Goal: Book appointment/travel/reservation

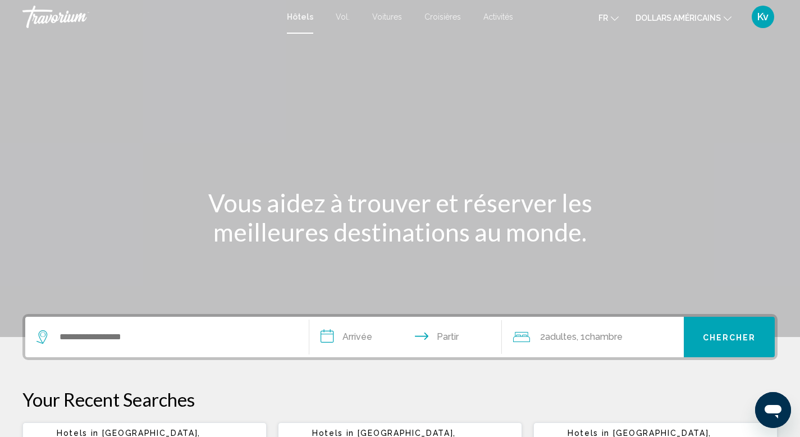
click at [663, 20] on font "dollars américains" at bounding box center [677, 17] width 85 height 9
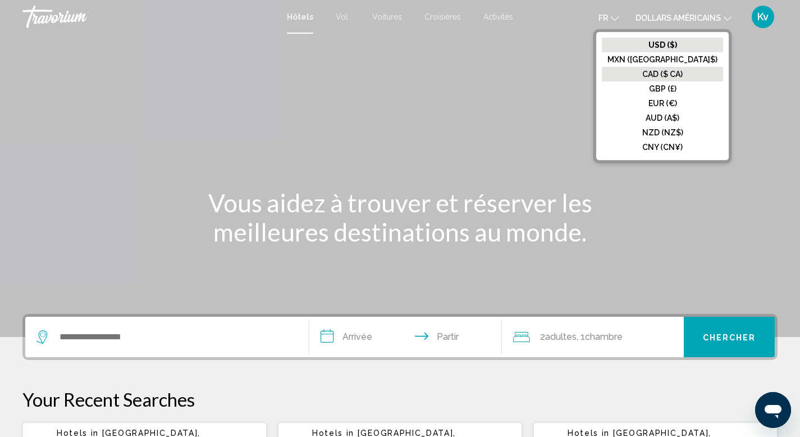
click at [662, 71] on button "CAD ($ CA)" at bounding box center [662, 74] width 121 height 15
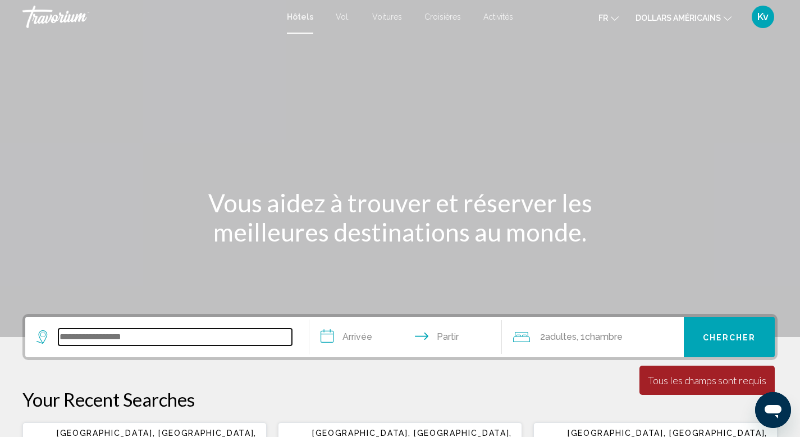
click at [143, 340] on input "Widget de recherche" at bounding box center [174, 336] width 233 height 17
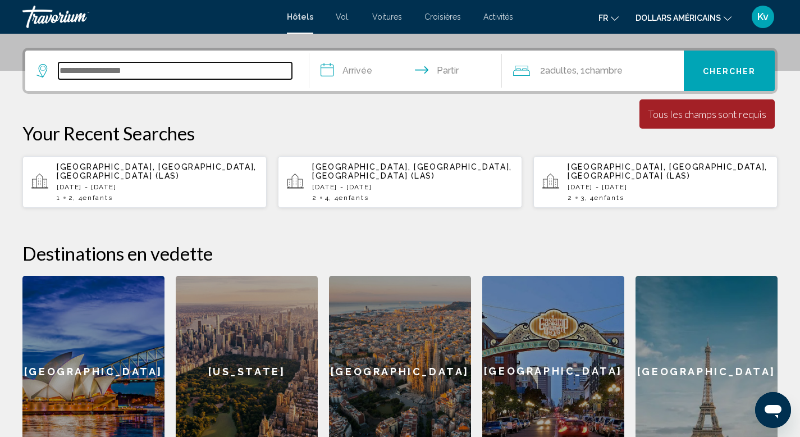
scroll to position [277, 0]
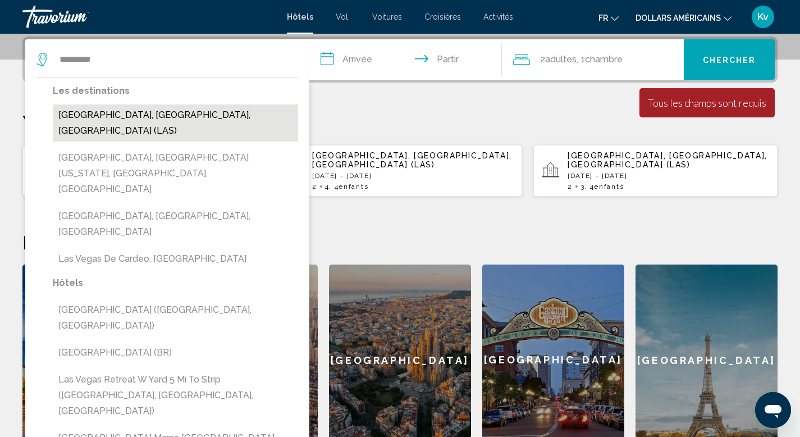
click at [138, 112] on button "[GEOGRAPHIC_DATA], [GEOGRAPHIC_DATA], [GEOGRAPHIC_DATA] (LAS)" at bounding box center [175, 122] width 245 height 37
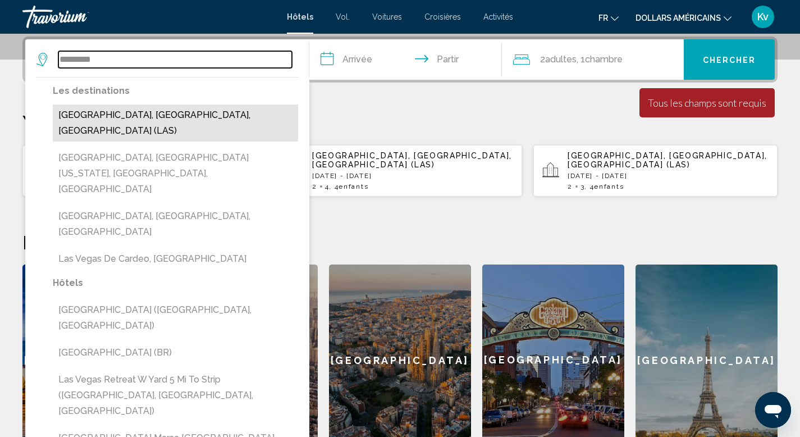
type input "**********"
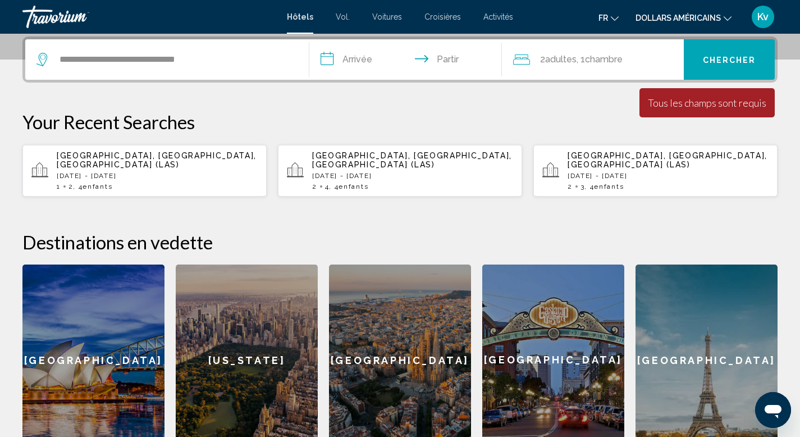
click at [342, 64] on input "**********" at bounding box center [408, 61] width 198 height 44
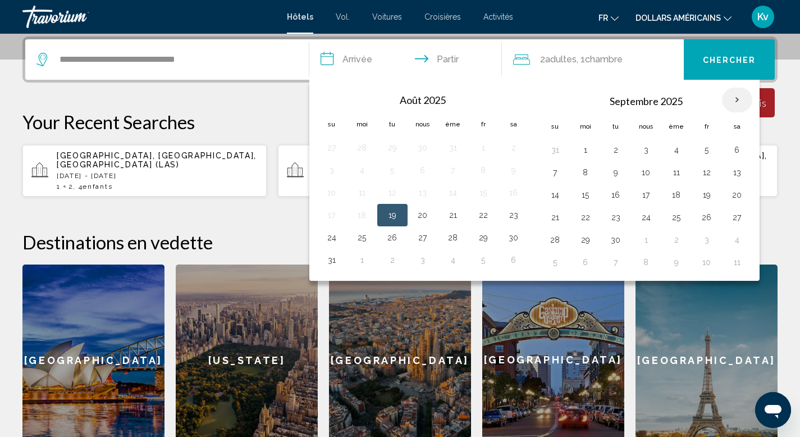
click at [738, 101] on th "Mois prochain" at bounding box center [737, 100] width 30 height 25
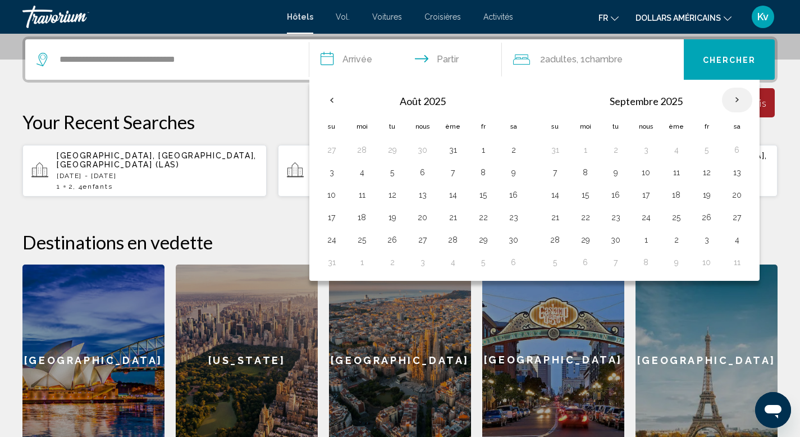
click at [738, 101] on th "Mois prochain" at bounding box center [737, 100] width 30 height 25
click at [167, 171] on div "[GEOGRAPHIC_DATA], [GEOGRAPHIC_DATA], [GEOGRAPHIC_DATA] (LAS) [DATE] - [DATE] 1…" at bounding box center [157, 170] width 201 height 39
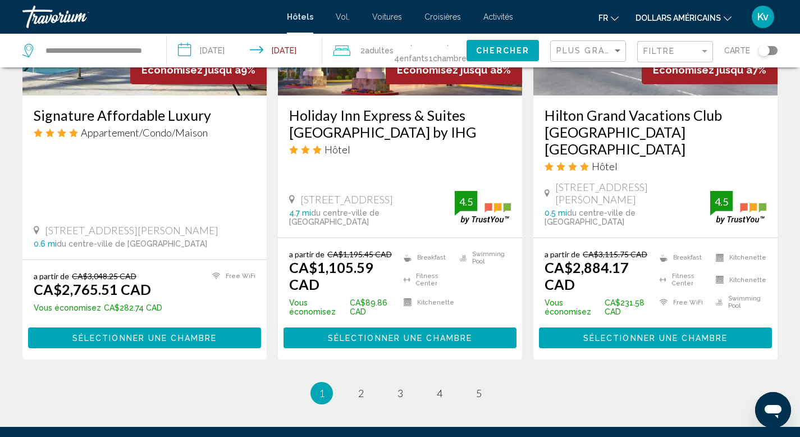
scroll to position [1500, 0]
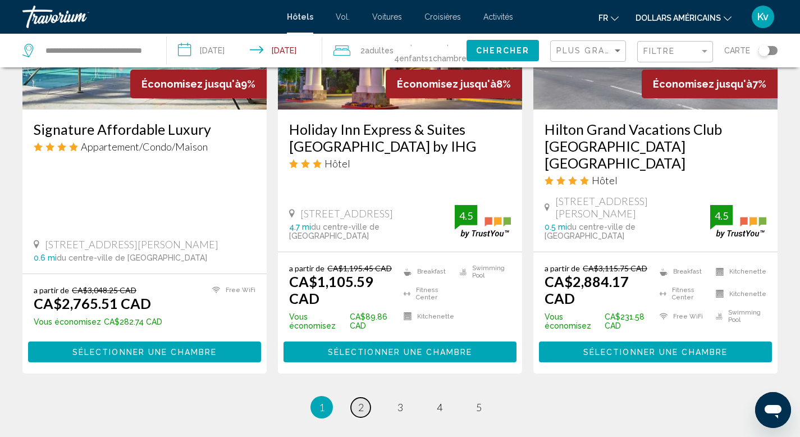
click at [355, 397] on link "page 2" at bounding box center [361, 407] width 20 height 20
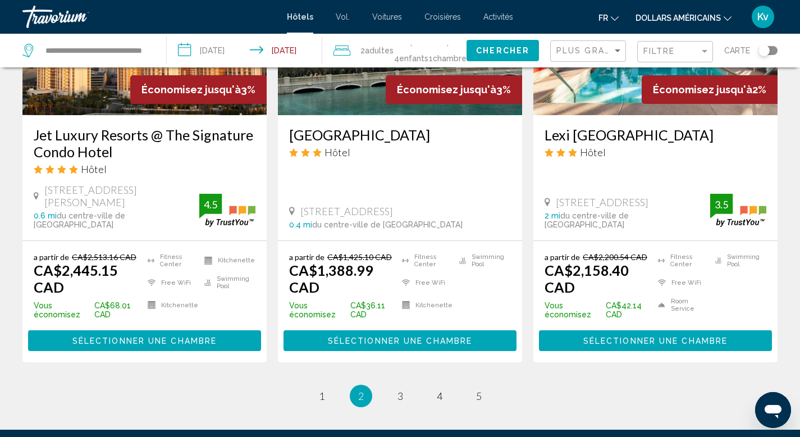
scroll to position [1519, 0]
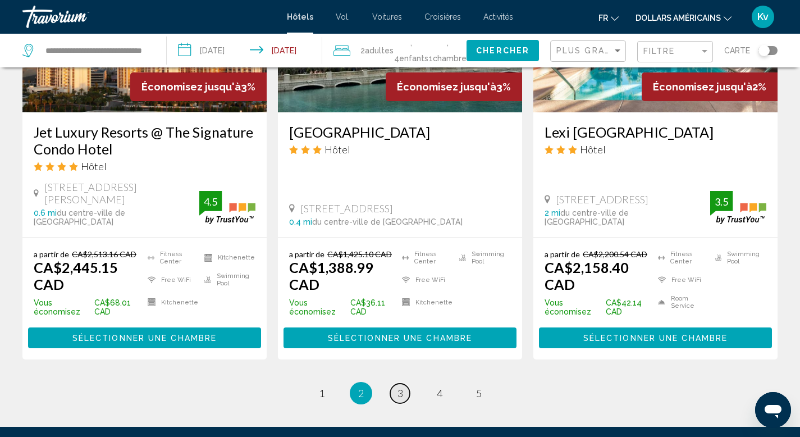
click at [403, 383] on link "page 3" at bounding box center [400, 393] width 20 height 20
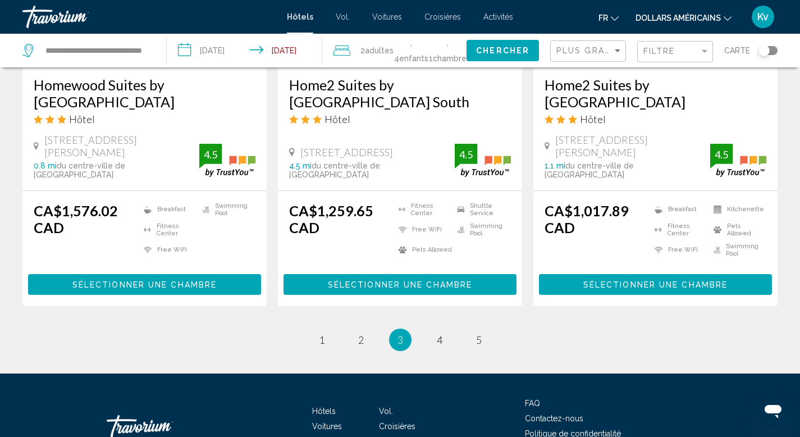
scroll to position [1590, 0]
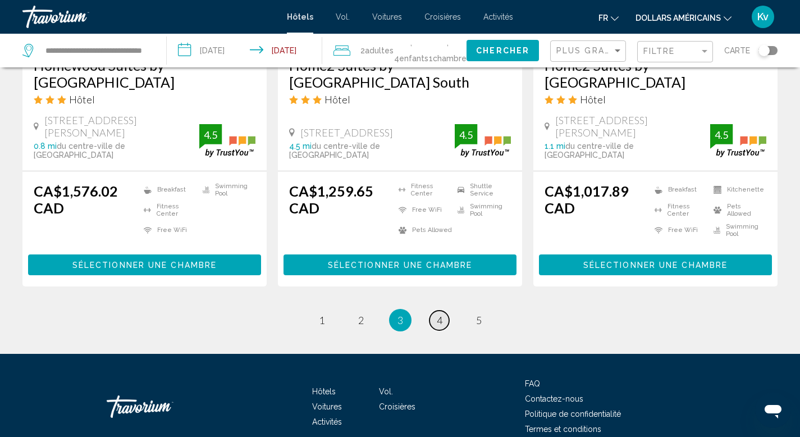
click at [437, 314] on span "4" at bounding box center [440, 320] width 6 height 12
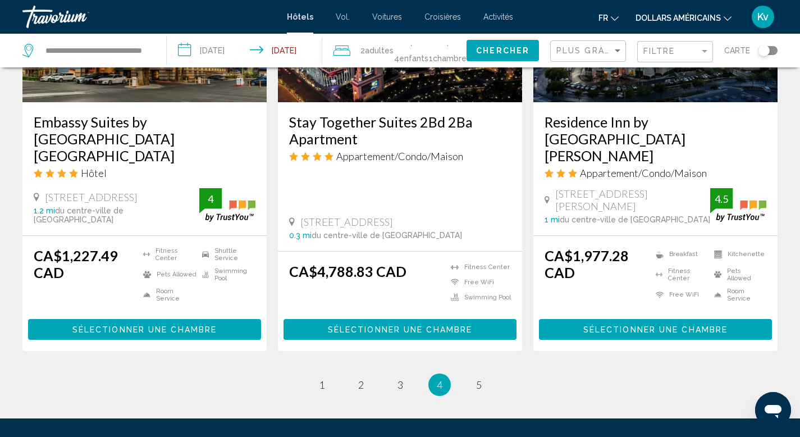
scroll to position [1546, 0]
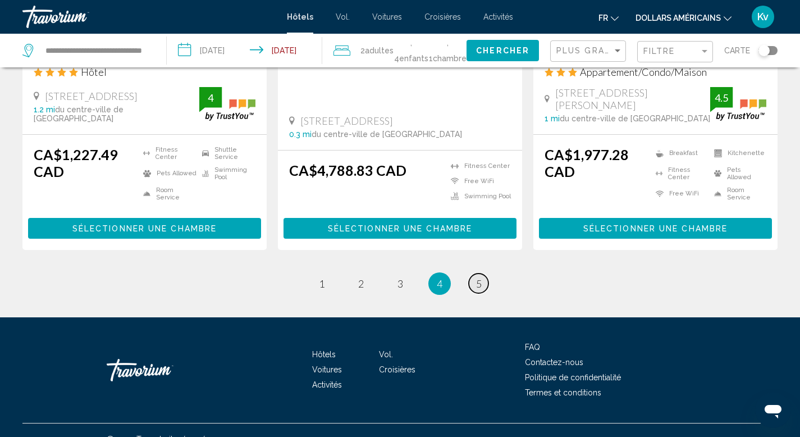
click at [478, 277] on span "5" at bounding box center [479, 283] width 6 height 12
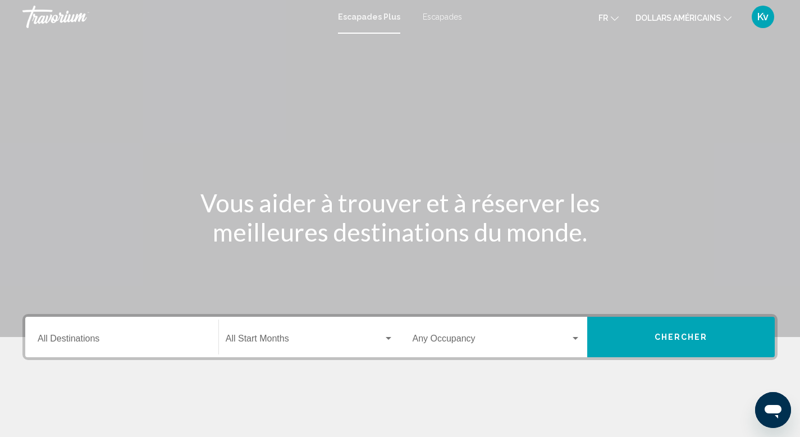
click at [444, 17] on font "Escapades" at bounding box center [442, 16] width 39 height 9
click at [103, 332] on div "Destination All Destinations" at bounding box center [122, 336] width 168 height 35
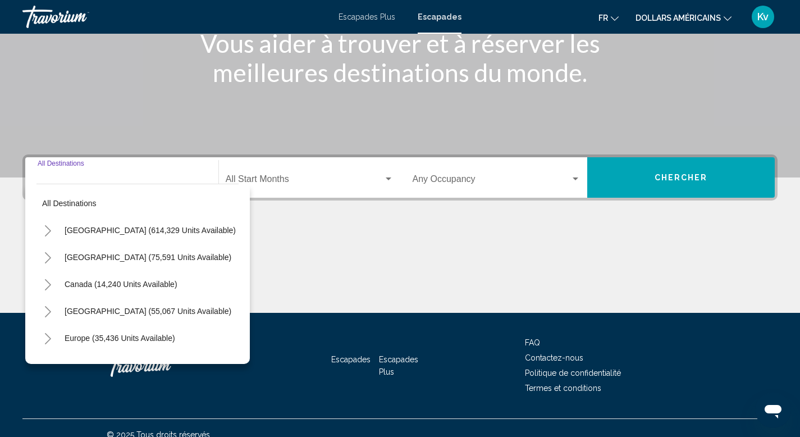
scroll to position [173, 0]
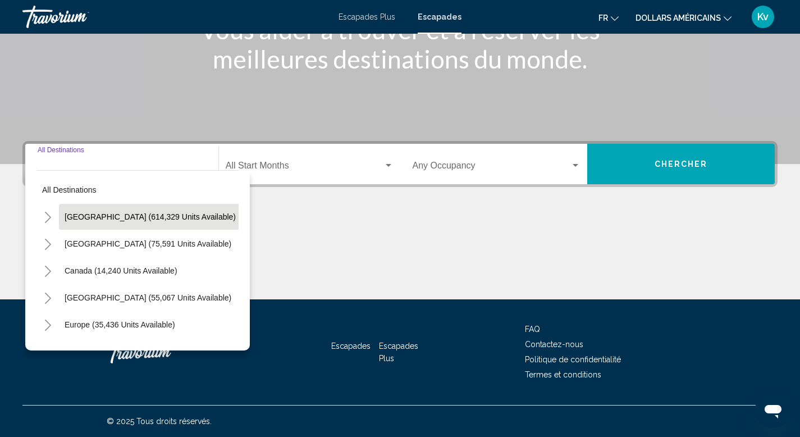
click at [122, 217] on span "United States (614,329 units available)" at bounding box center [150, 216] width 171 height 9
type input "**********"
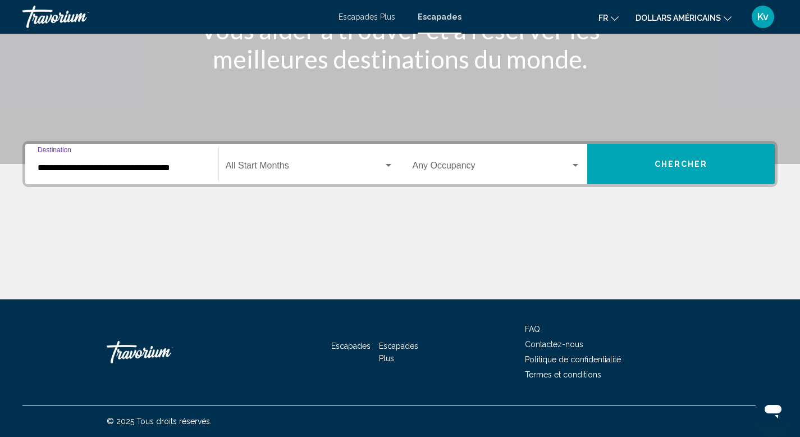
click at [267, 158] on div "Start Month All Start Months" at bounding box center [310, 163] width 168 height 35
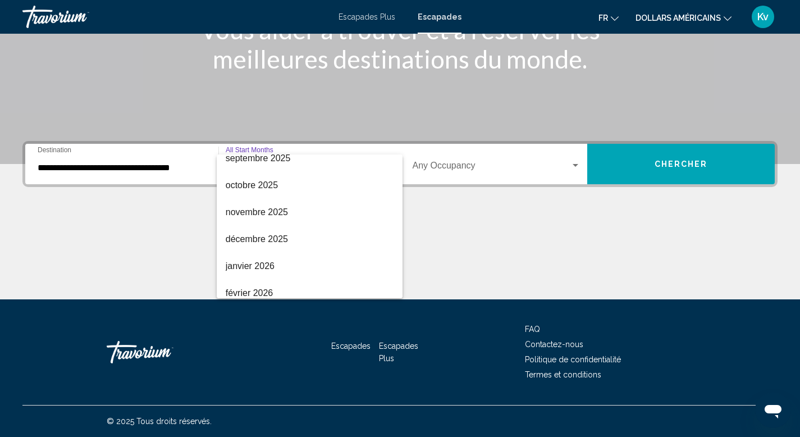
scroll to position [66, 0]
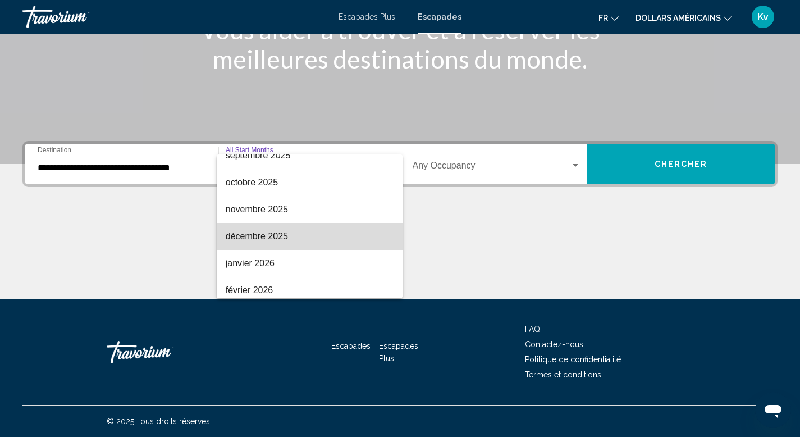
click at [316, 237] on span "décembre 2025" at bounding box center [310, 236] width 168 height 27
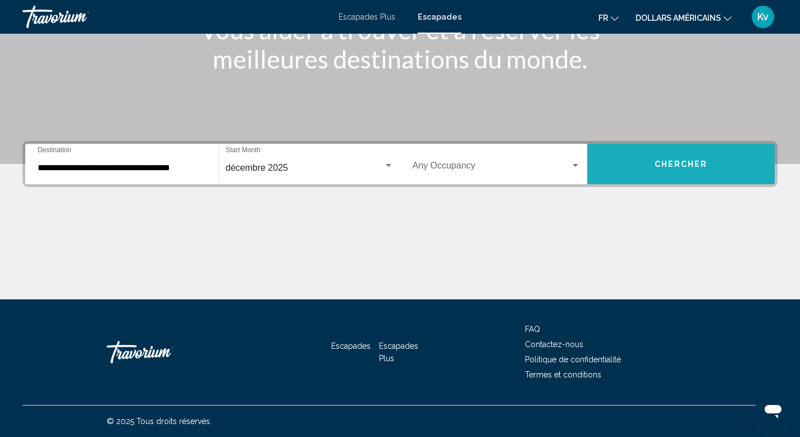
click at [654, 166] on span "Chercher" at bounding box center [680, 164] width 53 height 9
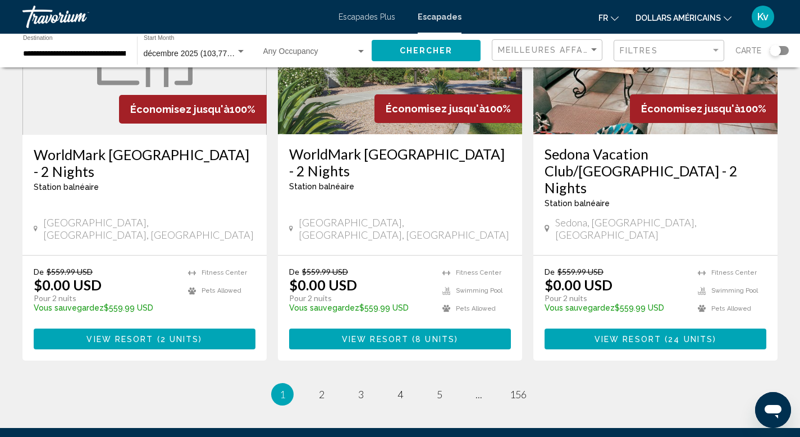
scroll to position [1402, 0]
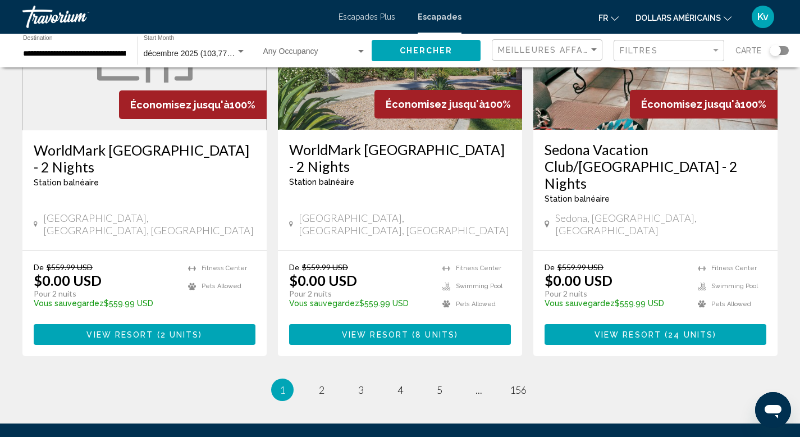
drag, startPoint x: 808, startPoint y: 244, endPoint x: 808, endPoint y: 354, distance: 110.0
click at [481, 380] on link "page ..." at bounding box center [479, 390] width 20 height 20
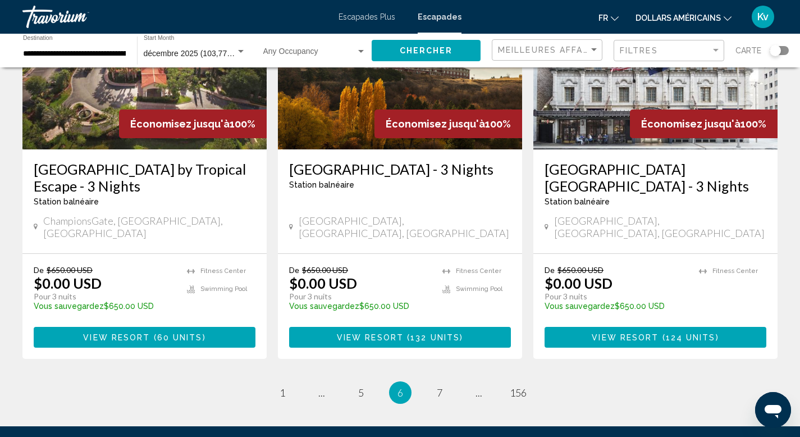
scroll to position [1459, 0]
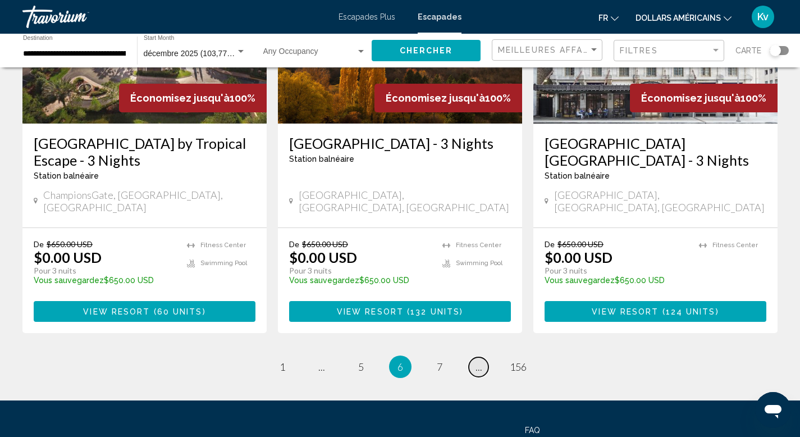
click at [481, 357] on link "page ..." at bounding box center [479, 367] width 20 height 20
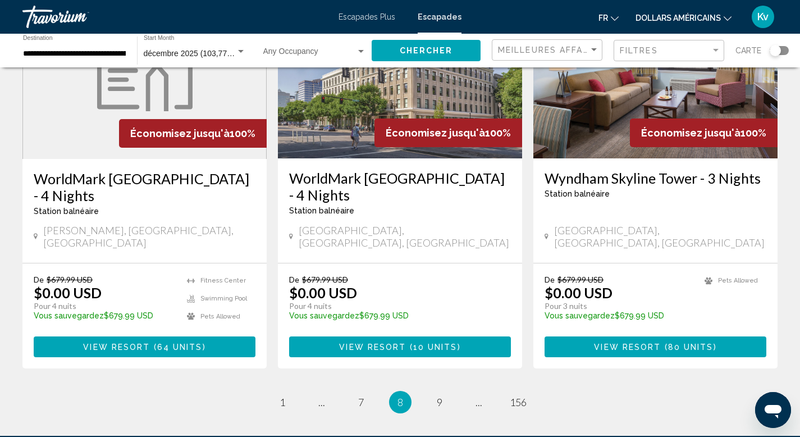
scroll to position [1392, 0]
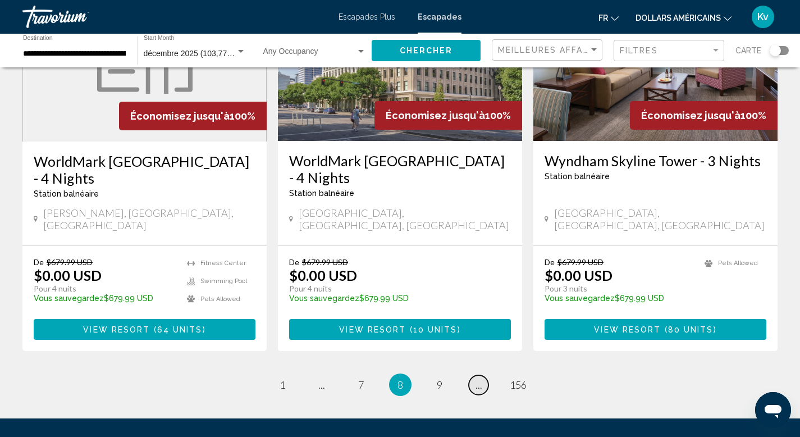
click at [476, 375] on link "page ..." at bounding box center [479, 385] width 20 height 20
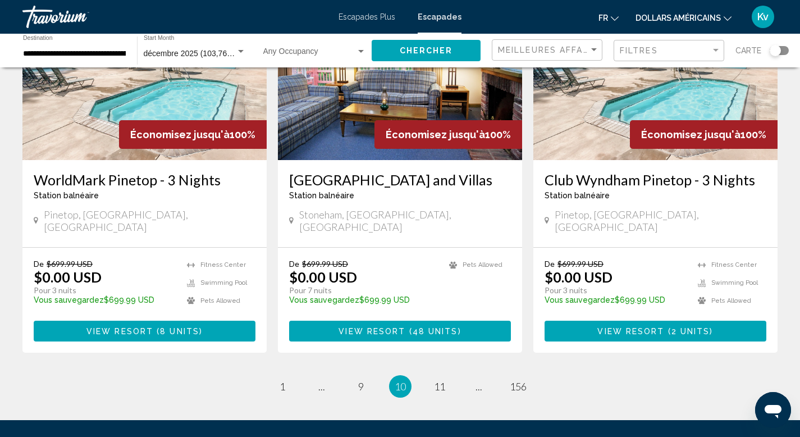
scroll to position [1414, 0]
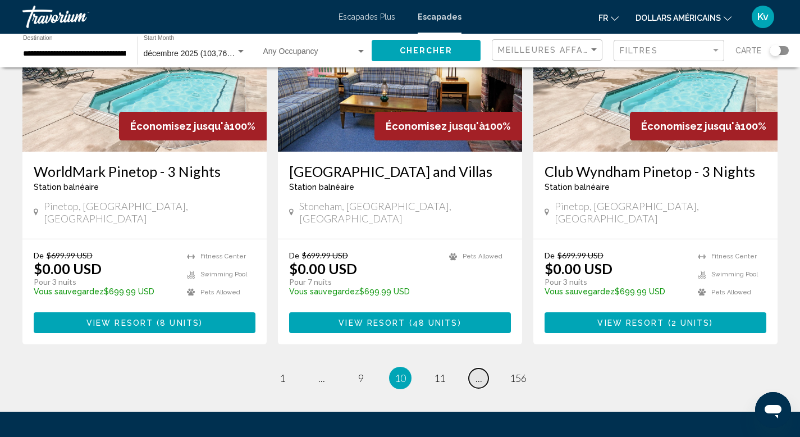
click at [482, 368] on link "page ..." at bounding box center [479, 378] width 20 height 20
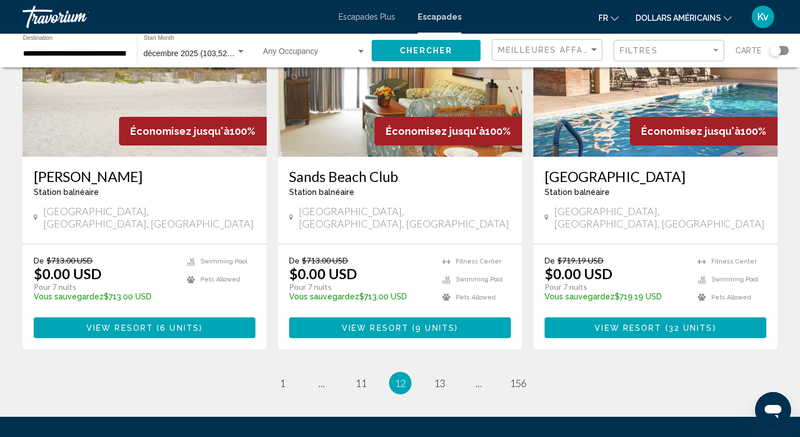
scroll to position [1414, 0]
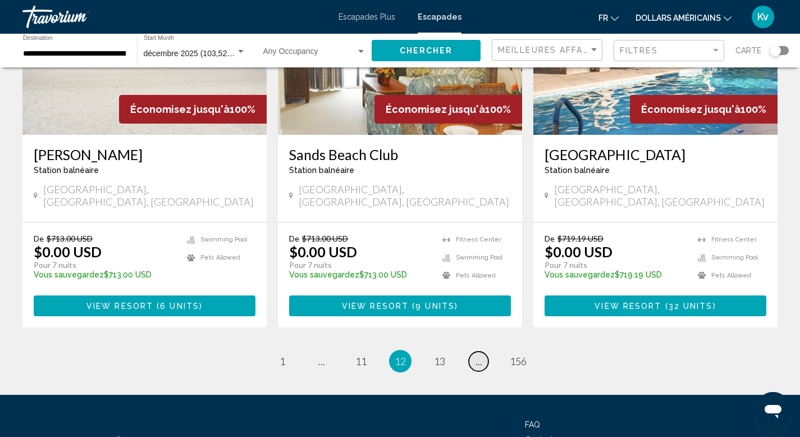
click at [479, 355] on span "..." at bounding box center [478, 361] width 7 height 12
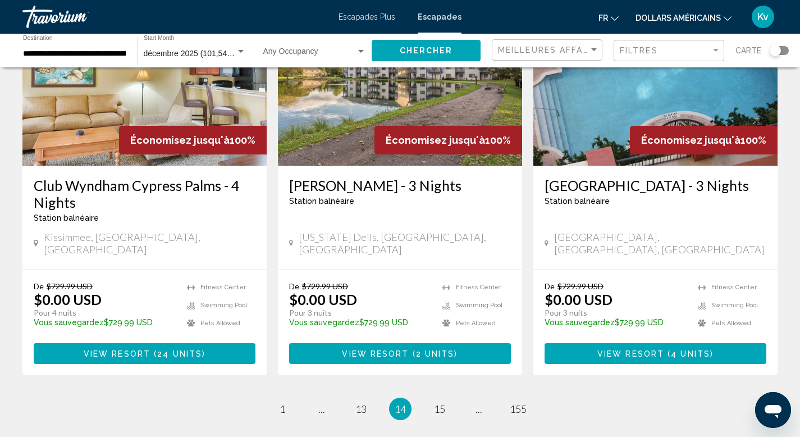
scroll to position [1369, 0]
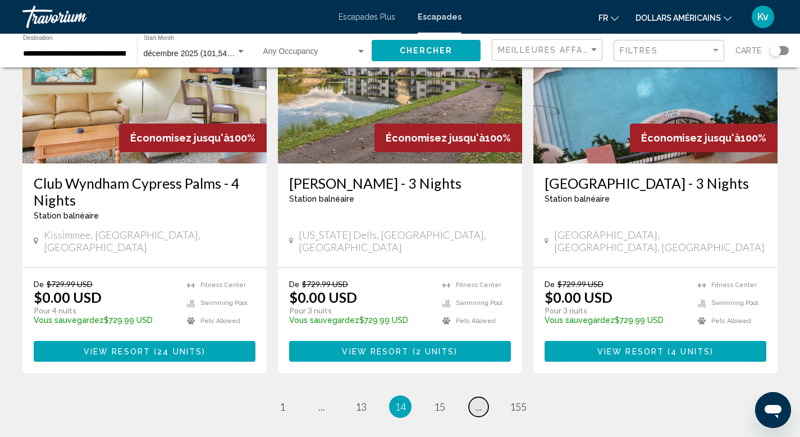
click at [476, 400] on span "..." at bounding box center [478, 406] width 7 height 12
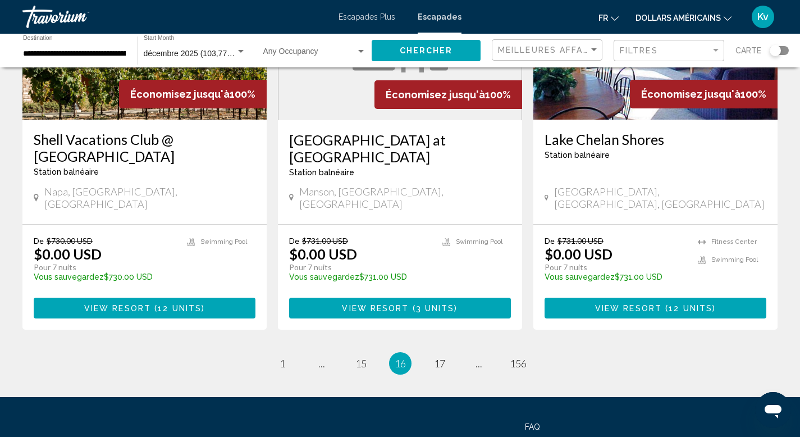
scroll to position [1414, 0]
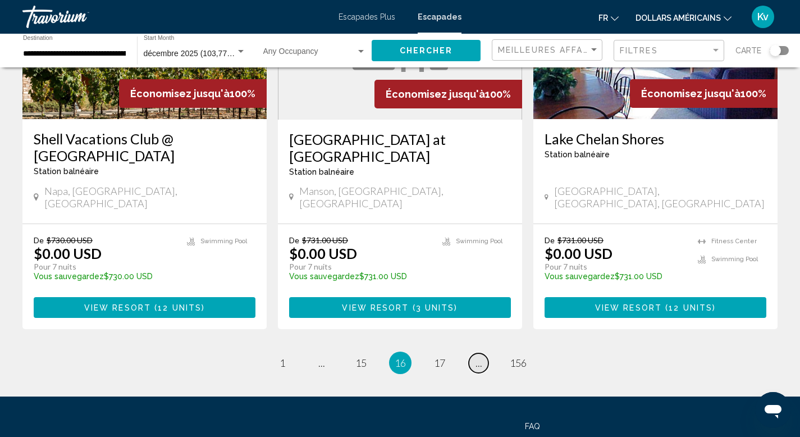
click at [474, 353] on link "page ..." at bounding box center [479, 363] width 20 height 20
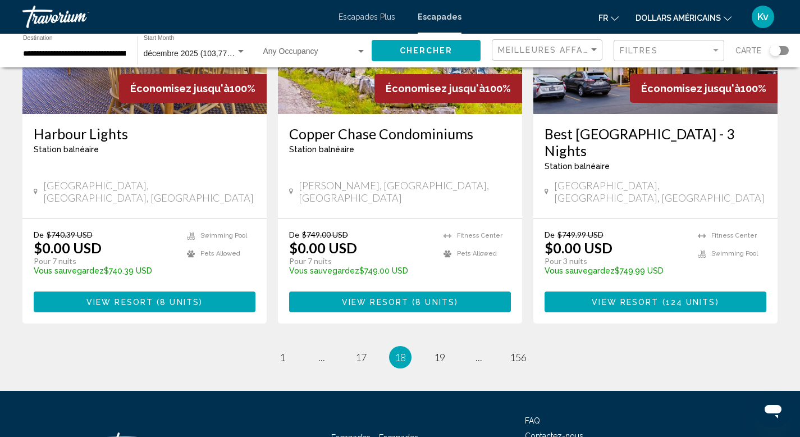
scroll to position [1437, 0]
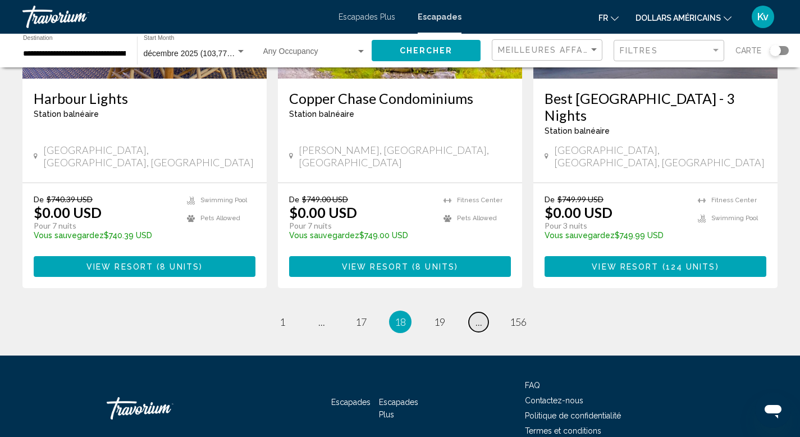
click at [478, 315] on span "..." at bounding box center [478, 321] width 7 height 12
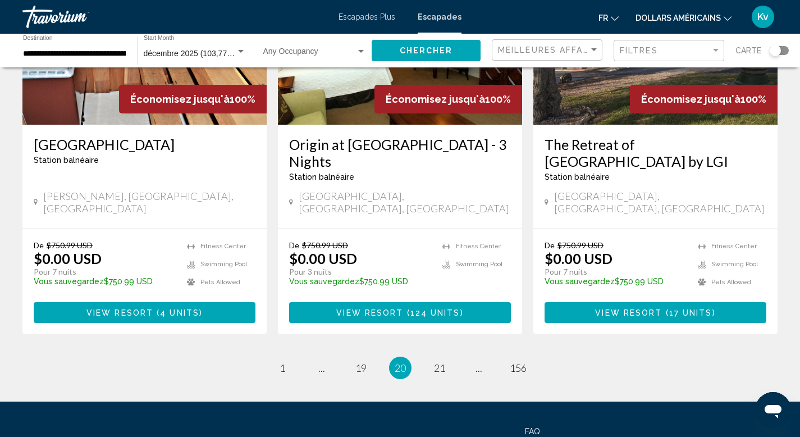
scroll to position [1437, 0]
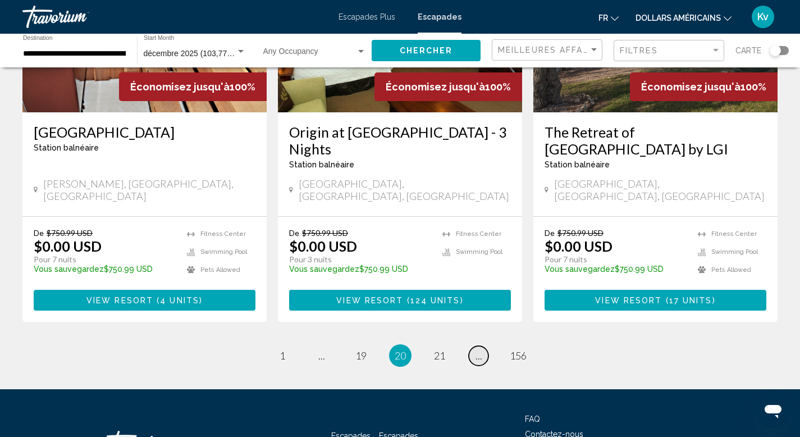
click at [477, 346] on link "page ..." at bounding box center [479, 356] width 20 height 20
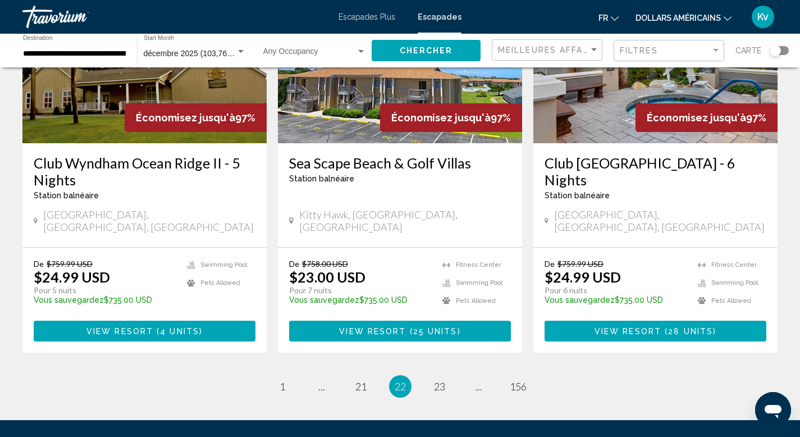
scroll to position [1414, 0]
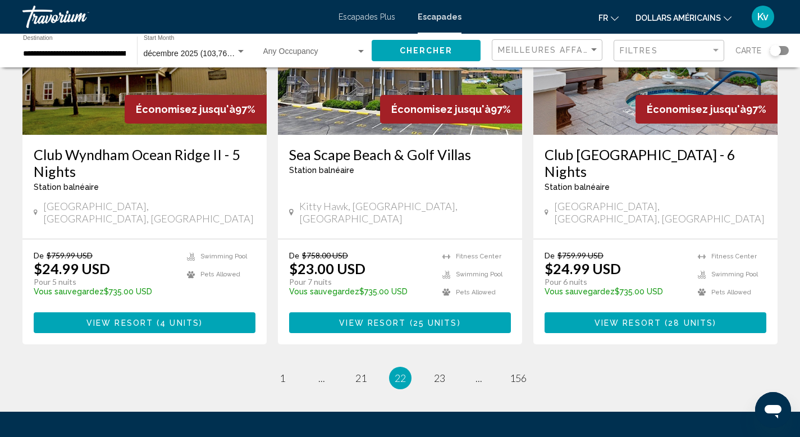
click at [478, 372] on span "..." at bounding box center [478, 378] width 7 height 12
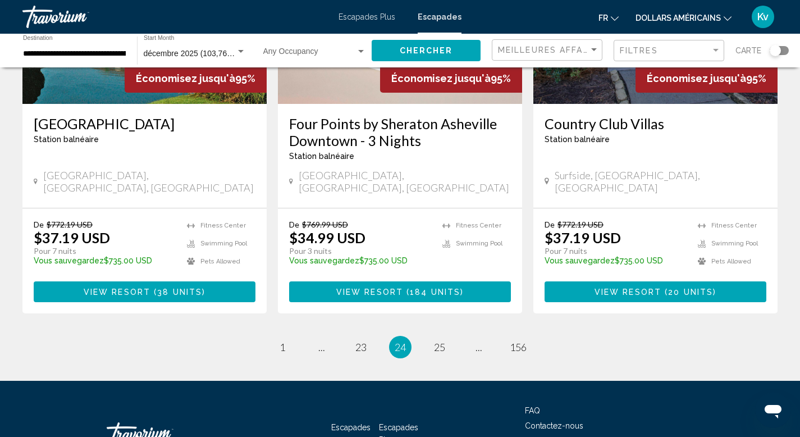
scroll to position [1437, 0]
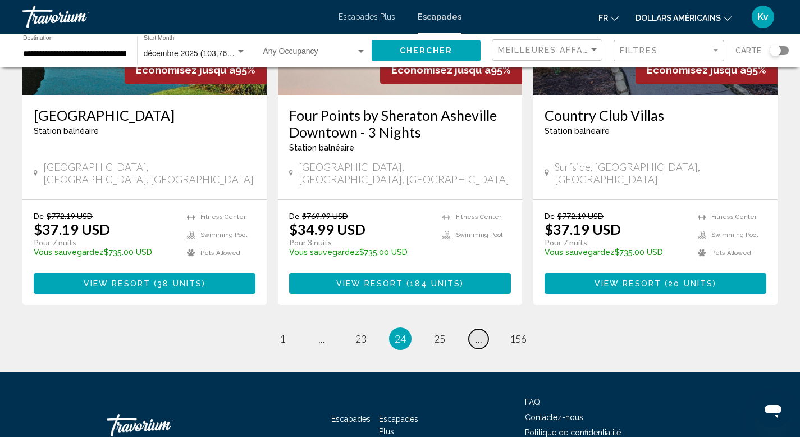
click at [475, 332] on span "..." at bounding box center [478, 338] width 7 height 12
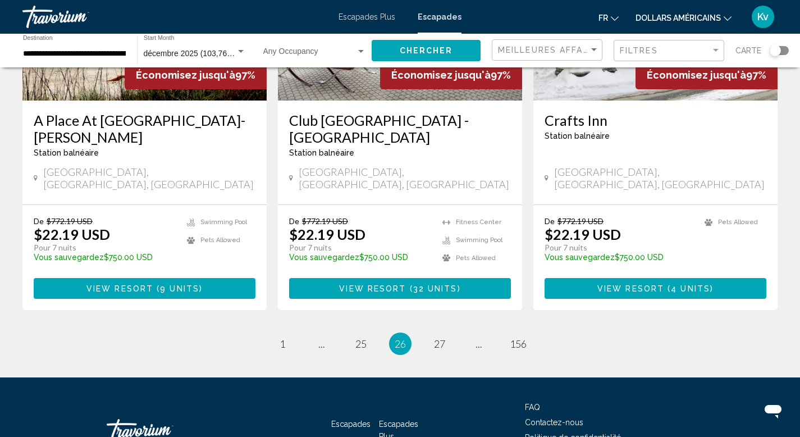
scroll to position [1437, 0]
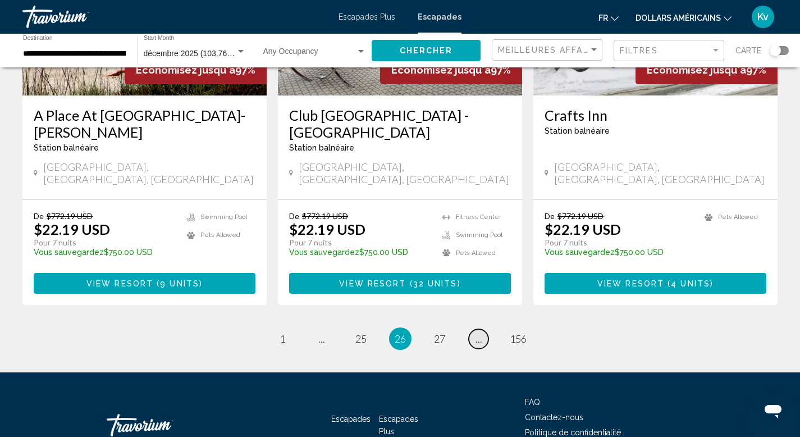
click at [477, 329] on link "page ..." at bounding box center [479, 339] width 20 height 20
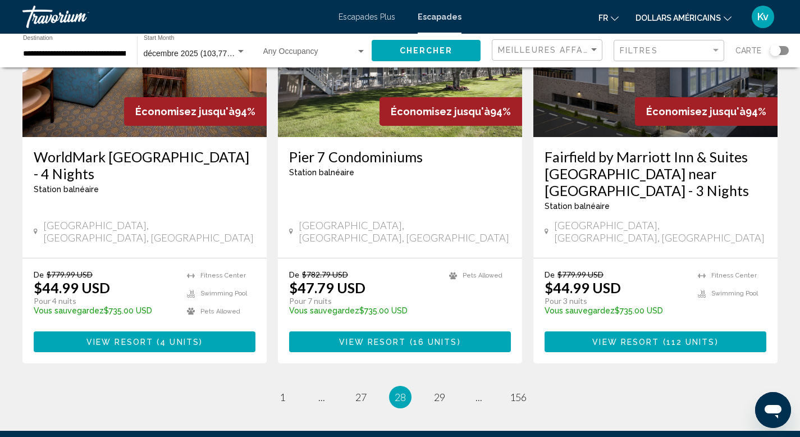
scroll to position [1414, 0]
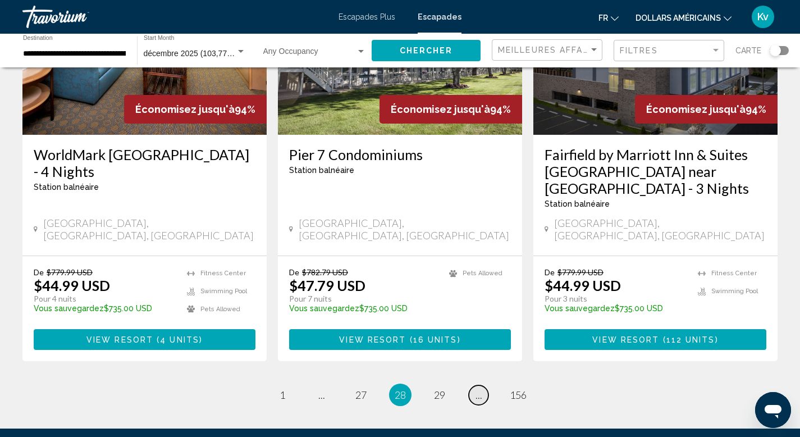
click at [479, 388] on span "..." at bounding box center [478, 394] width 7 height 12
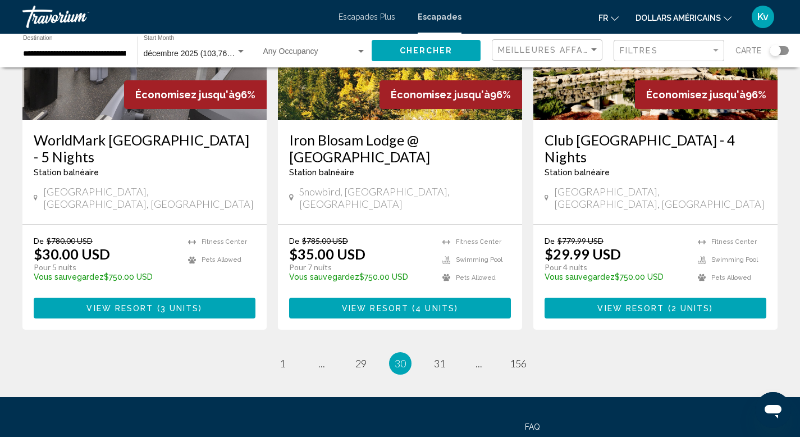
scroll to position [1414, 0]
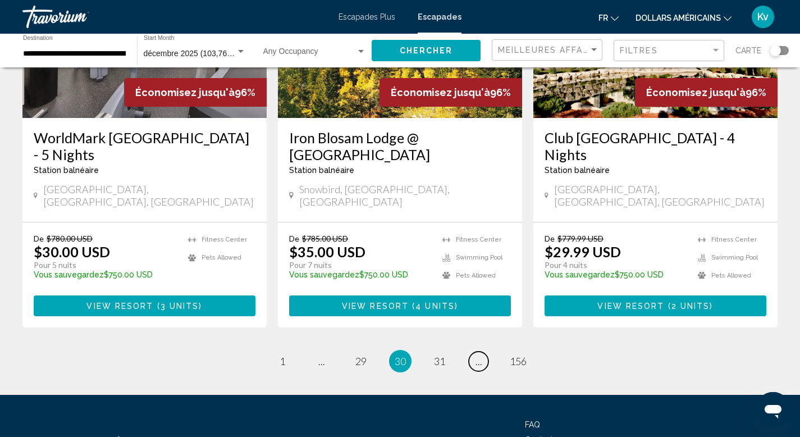
click at [479, 355] on span "..." at bounding box center [478, 361] width 7 height 12
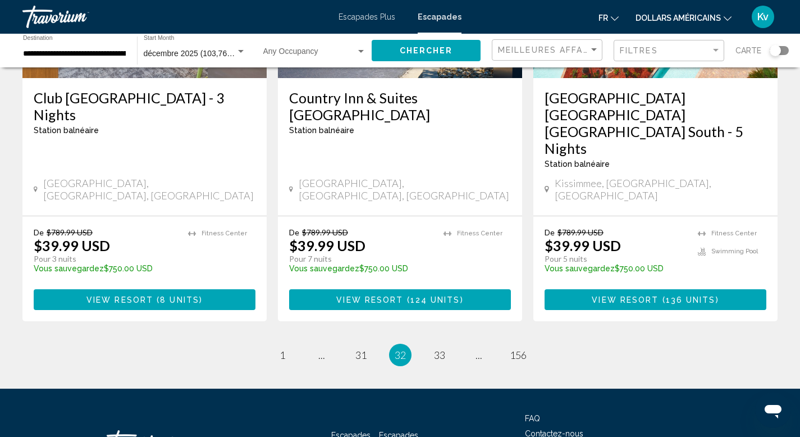
scroll to position [1459, 0]
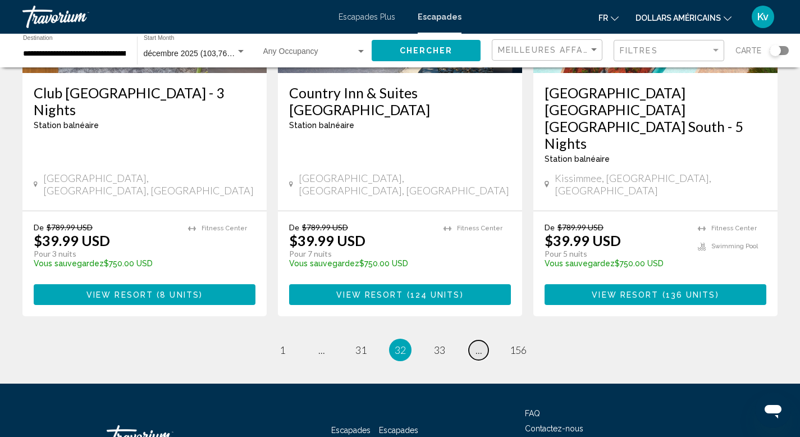
click at [475, 340] on link "page ..." at bounding box center [479, 350] width 20 height 20
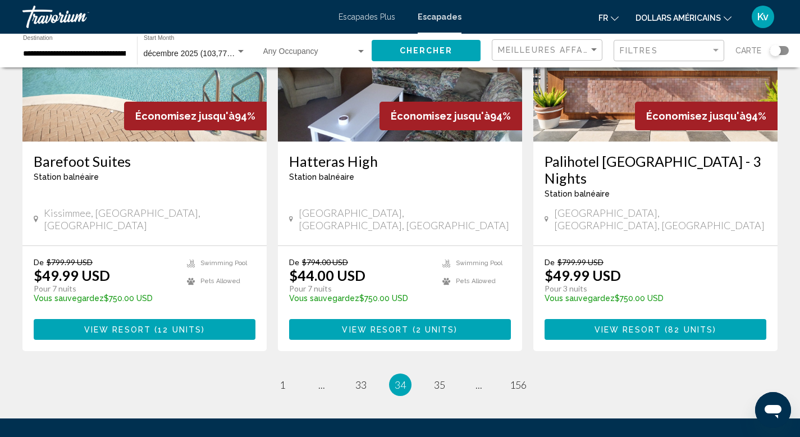
scroll to position [1392, 0]
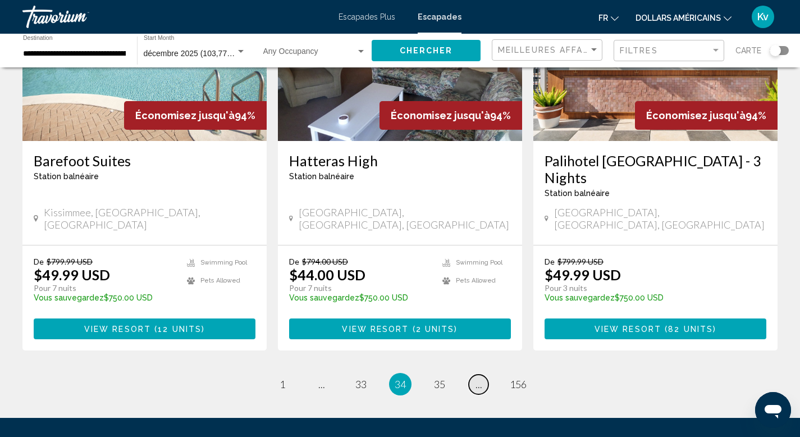
click at [474, 374] on link "page ..." at bounding box center [479, 384] width 20 height 20
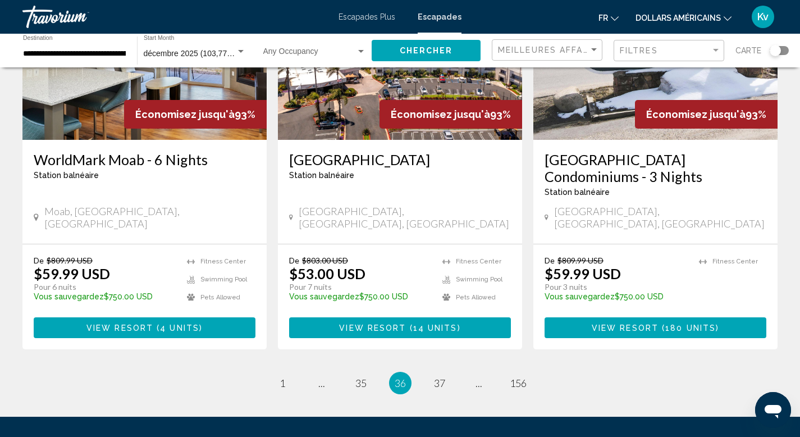
scroll to position [1414, 0]
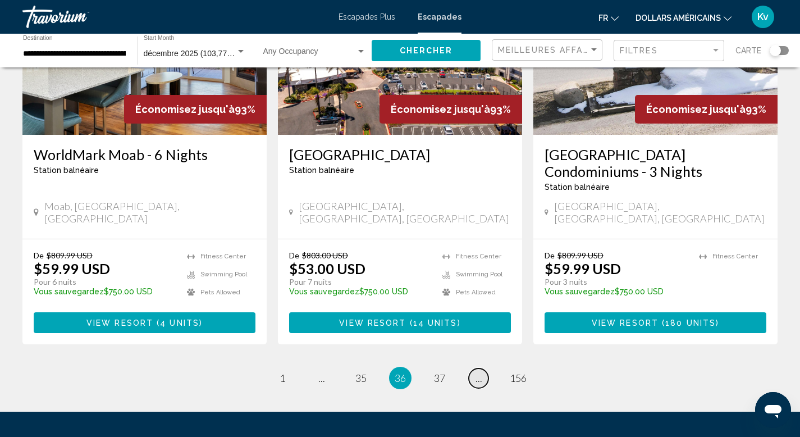
click at [478, 372] on span "..." at bounding box center [478, 378] width 7 height 12
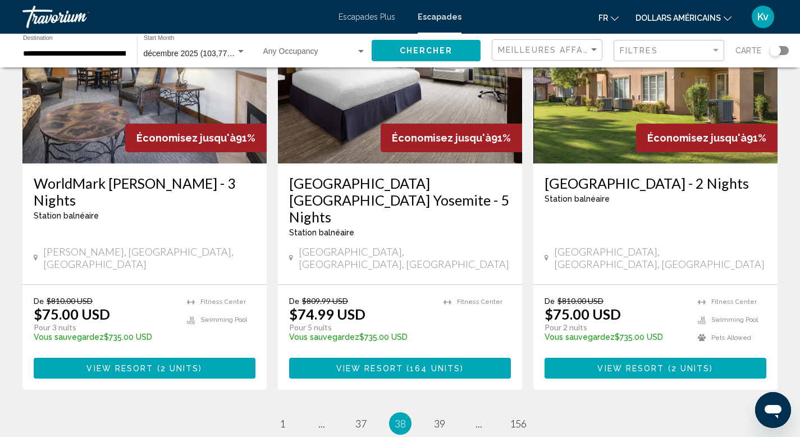
scroll to position [1392, 0]
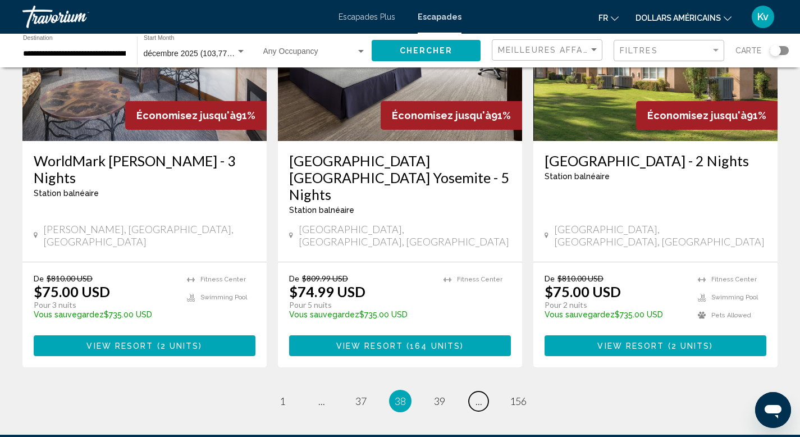
click at [478, 395] on span "..." at bounding box center [478, 401] width 7 height 12
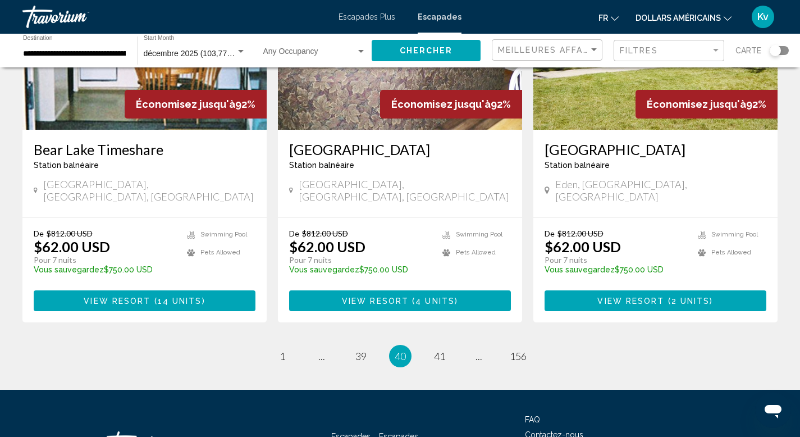
scroll to position [1369, 0]
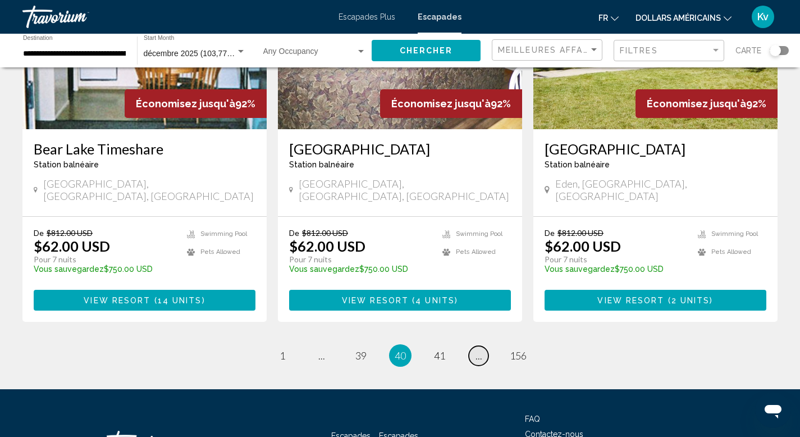
click at [479, 346] on link "page ..." at bounding box center [479, 356] width 20 height 20
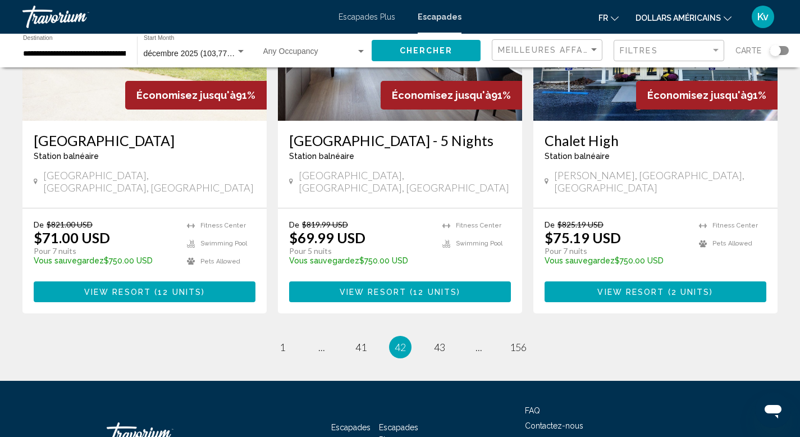
scroll to position [1437, 0]
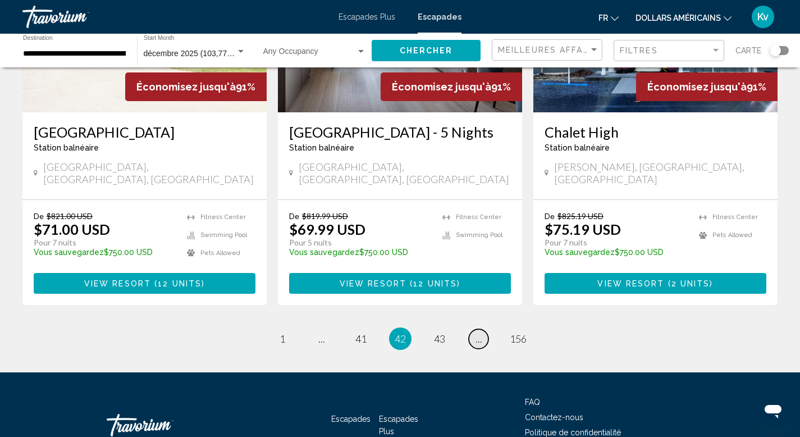
click at [478, 332] on span "..." at bounding box center [478, 338] width 7 height 12
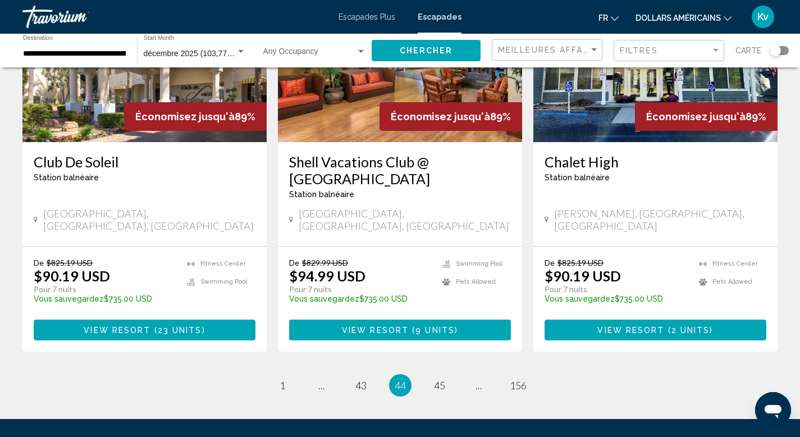
scroll to position [1392, 0]
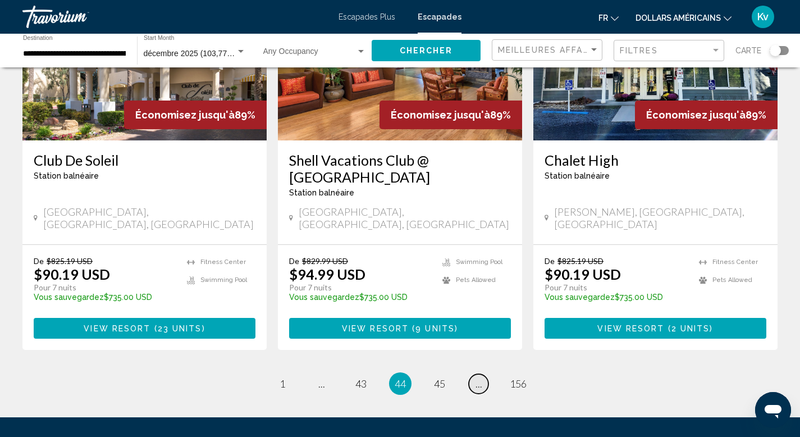
click at [479, 374] on link "page ..." at bounding box center [479, 384] width 20 height 20
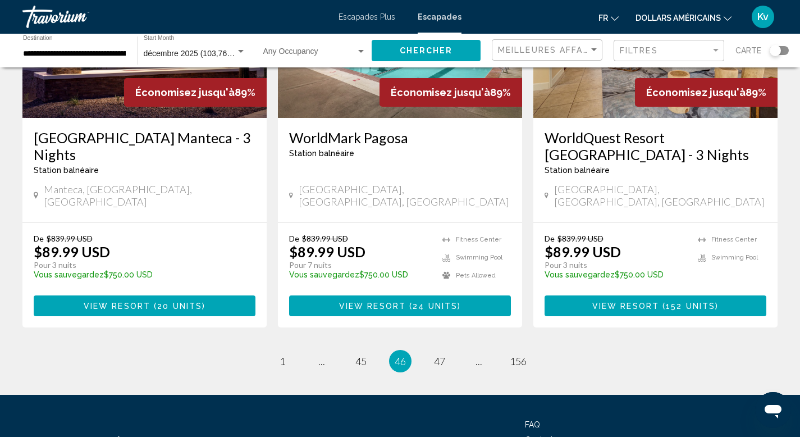
scroll to position [1437, 0]
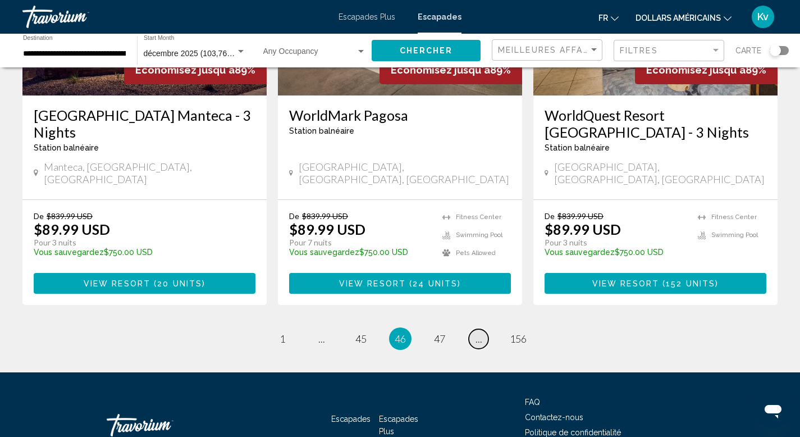
click at [476, 332] on span "..." at bounding box center [478, 338] width 7 height 12
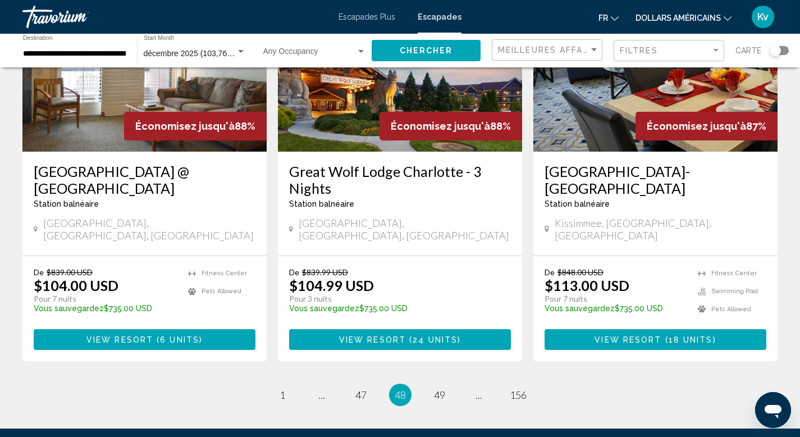
scroll to position [1414, 0]
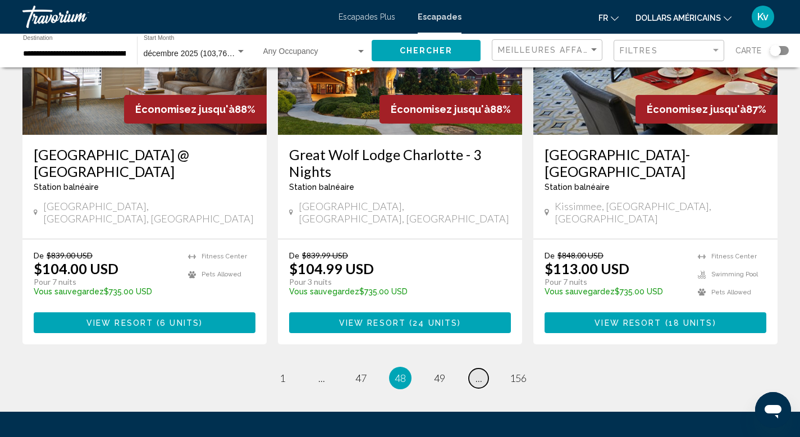
click at [476, 372] on span "..." at bounding box center [478, 378] width 7 height 12
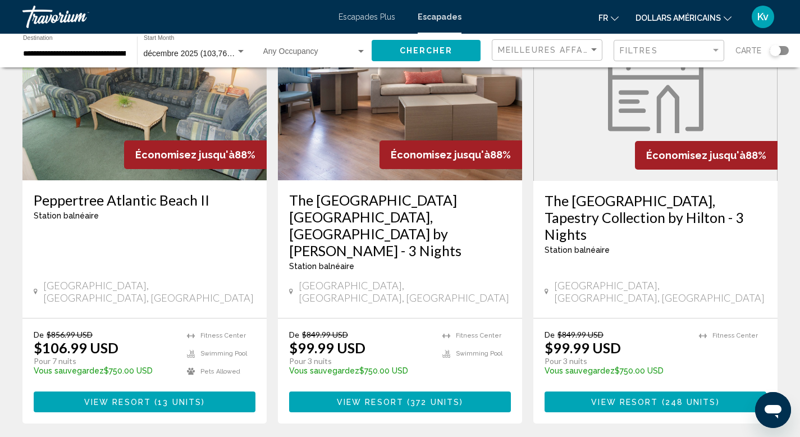
scroll to position [1369, 0]
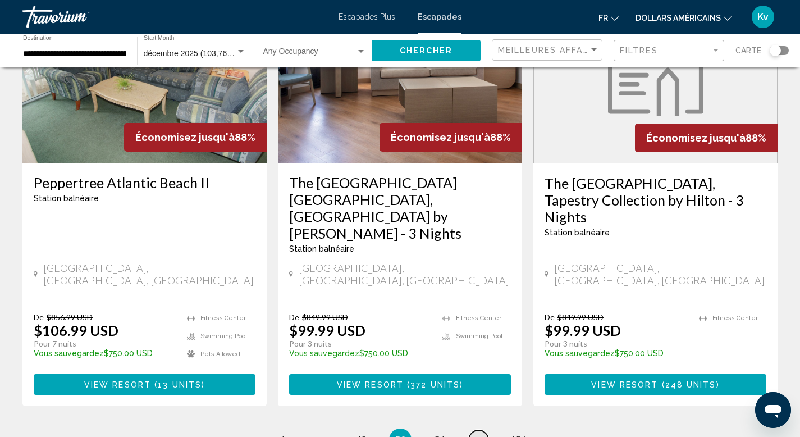
click at [476, 433] on span "..." at bounding box center [478, 439] width 7 height 12
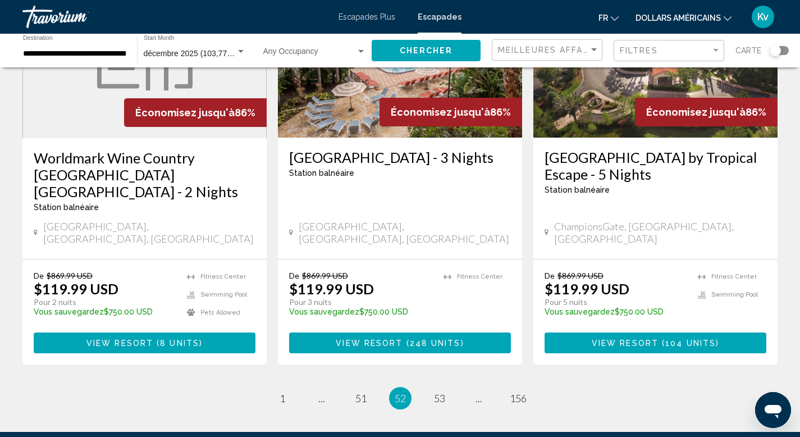
scroll to position [1437, 0]
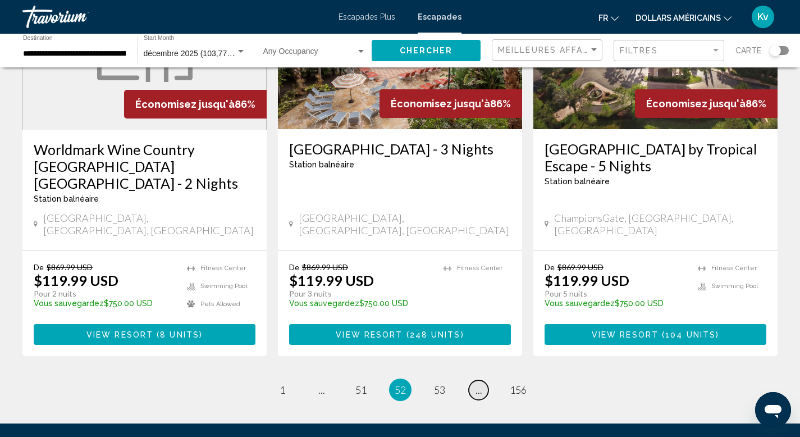
click at [475, 380] on link "page ..." at bounding box center [479, 390] width 20 height 20
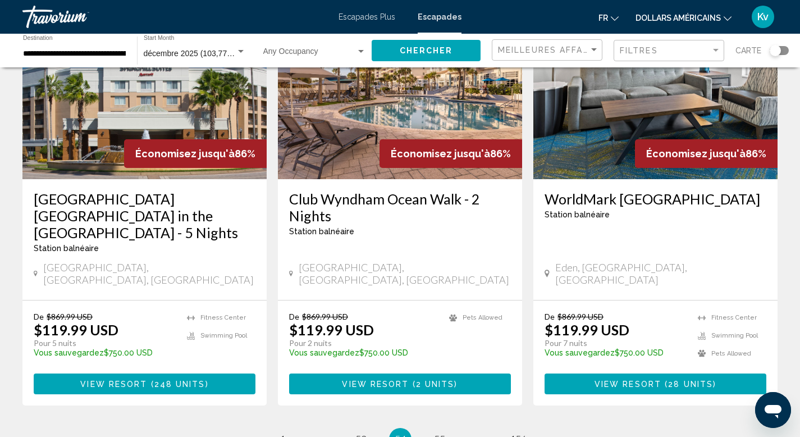
scroll to position [1369, 0]
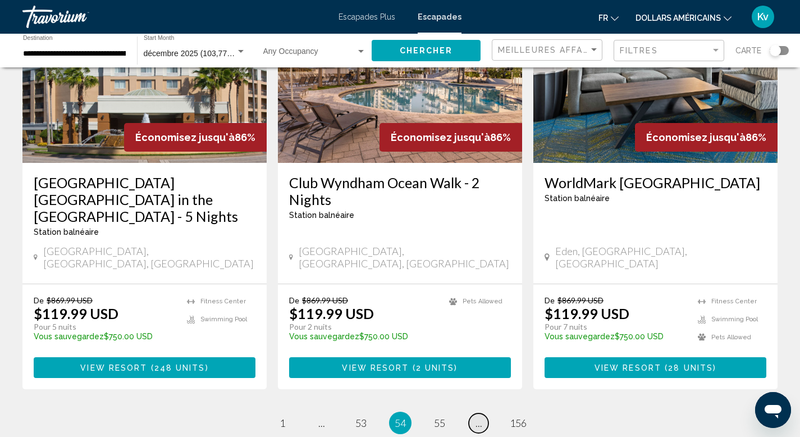
click at [474, 413] on link "page ..." at bounding box center [479, 423] width 20 height 20
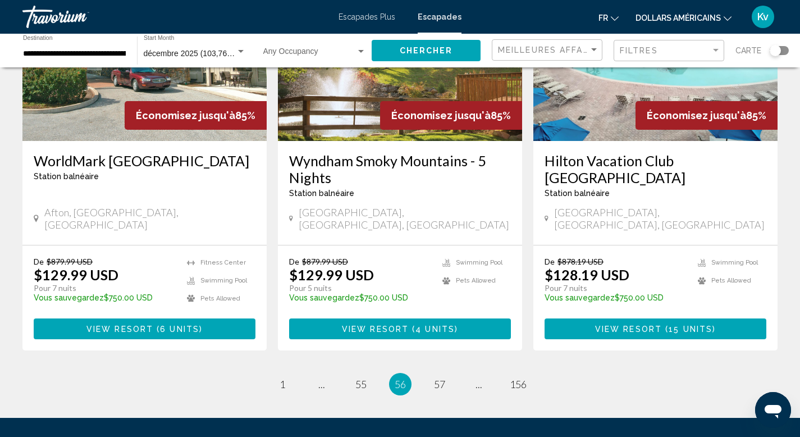
scroll to position [1392, 0]
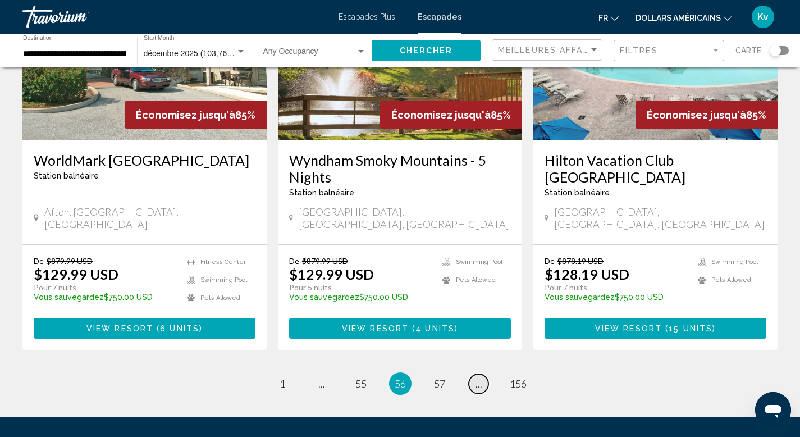
click at [478, 377] on span "..." at bounding box center [478, 383] width 7 height 12
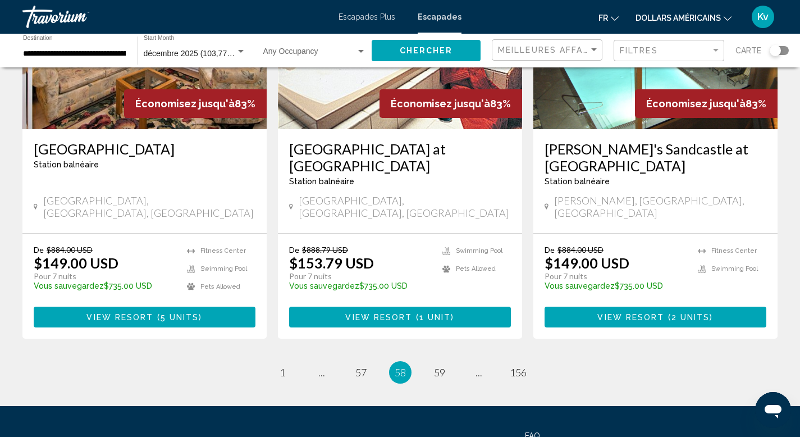
scroll to position [1392, 0]
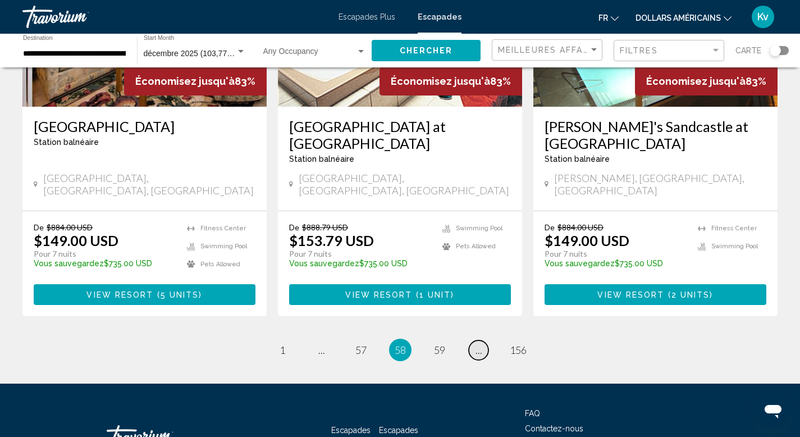
click at [480, 343] on span "..." at bounding box center [478, 349] width 7 height 12
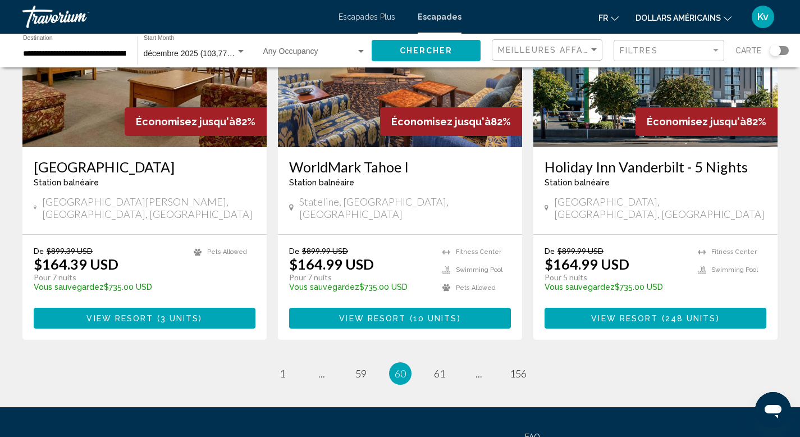
scroll to position [1414, 0]
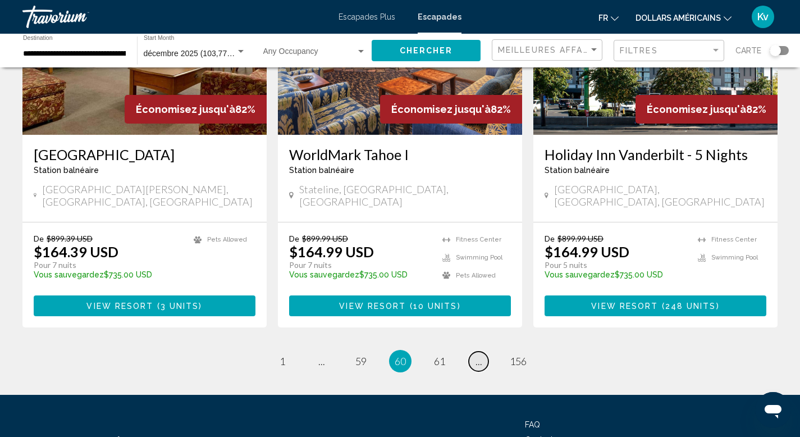
click at [481, 355] on span "..." at bounding box center [478, 361] width 7 height 12
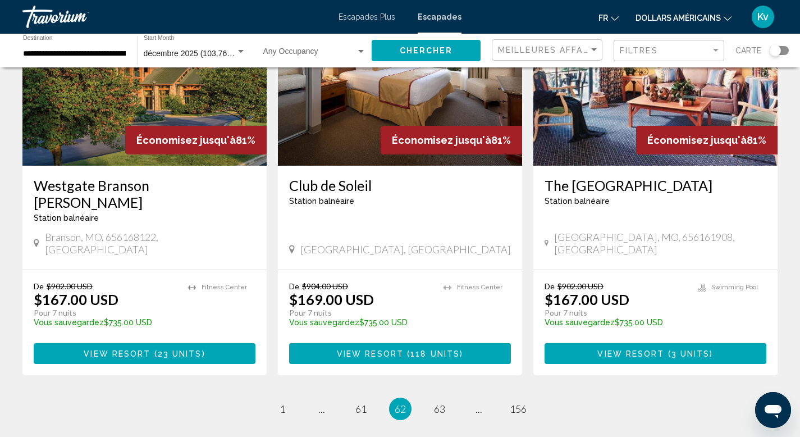
scroll to position [1414, 0]
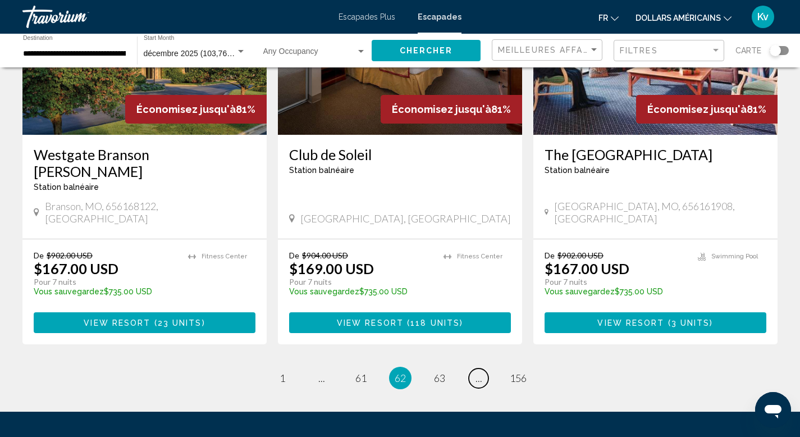
click at [481, 372] on span "..." at bounding box center [478, 378] width 7 height 12
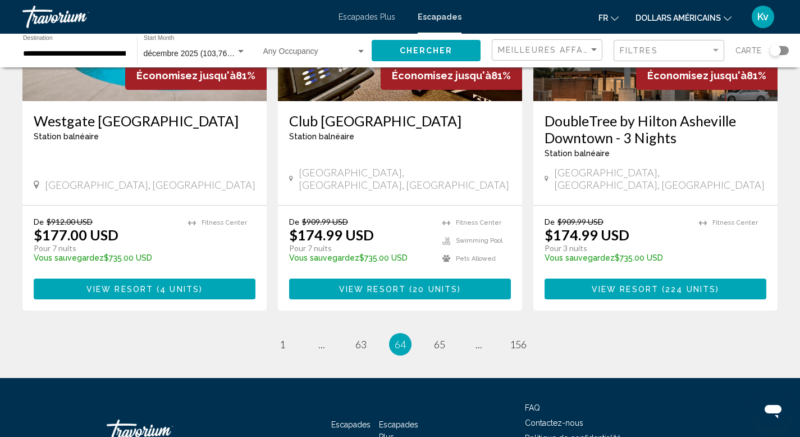
scroll to position [1414, 0]
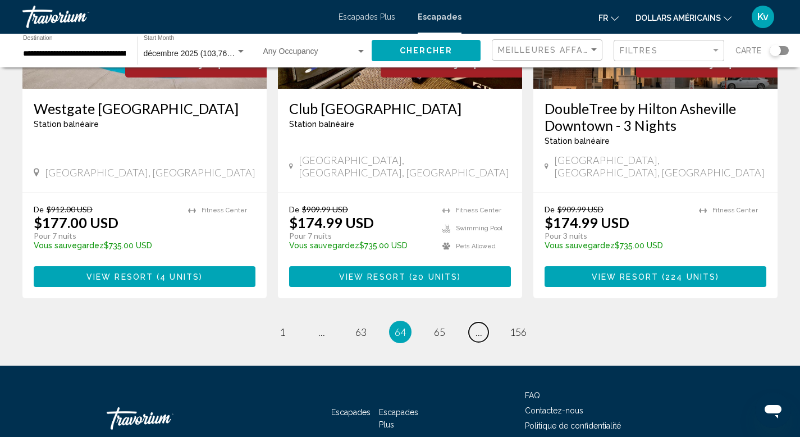
click at [481, 325] on span "..." at bounding box center [478, 331] width 7 height 12
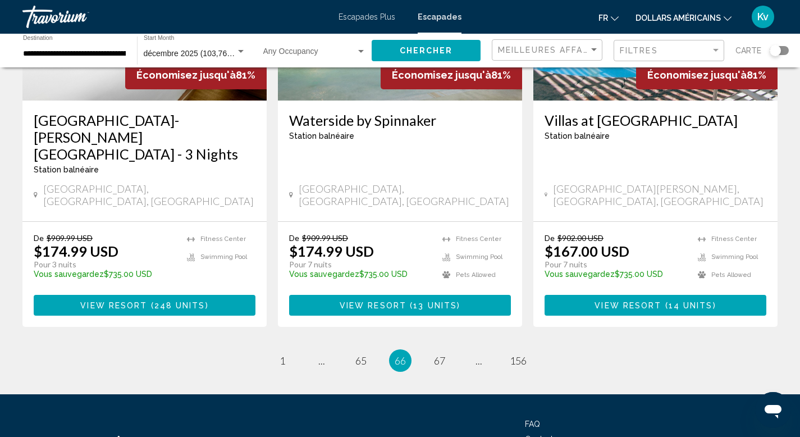
scroll to position [1437, 0]
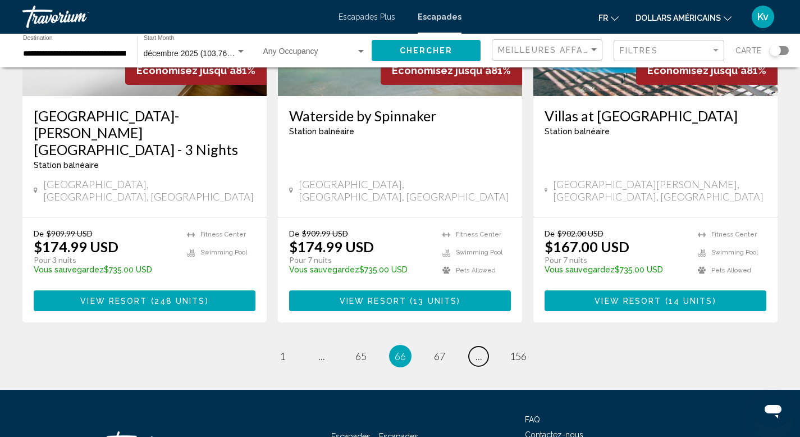
click at [481, 346] on link "page ..." at bounding box center [479, 356] width 20 height 20
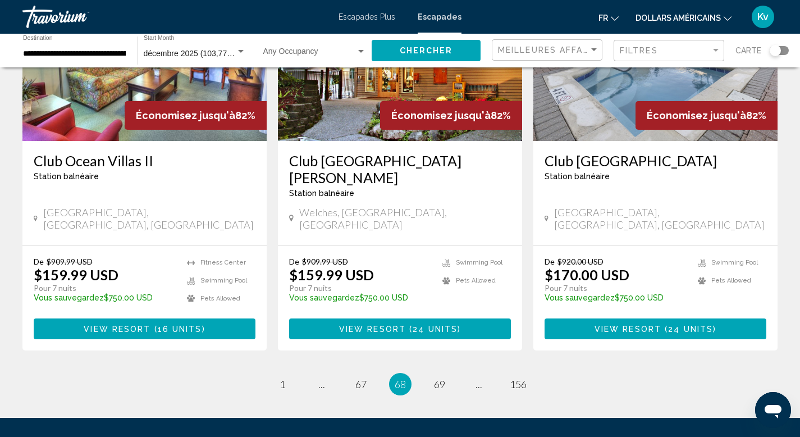
scroll to position [1392, 0]
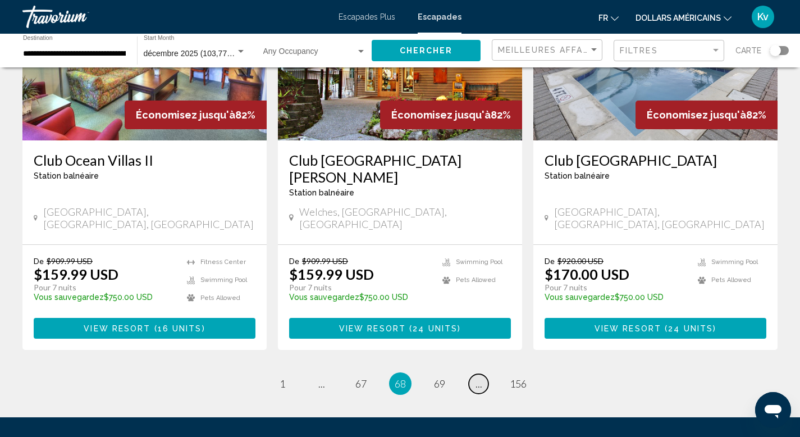
click at [482, 374] on link "page ..." at bounding box center [479, 384] width 20 height 20
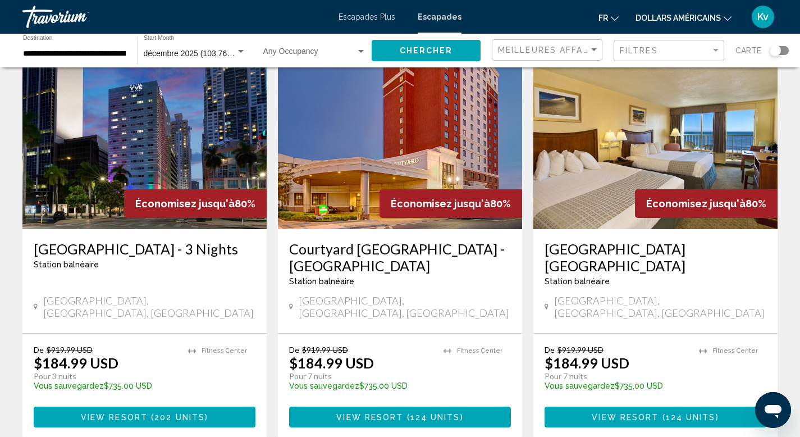
scroll to position [1347, 0]
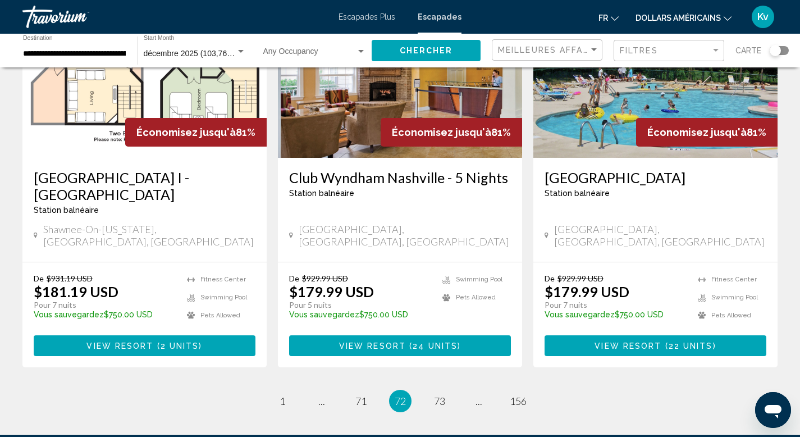
scroll to position [1392, 0]
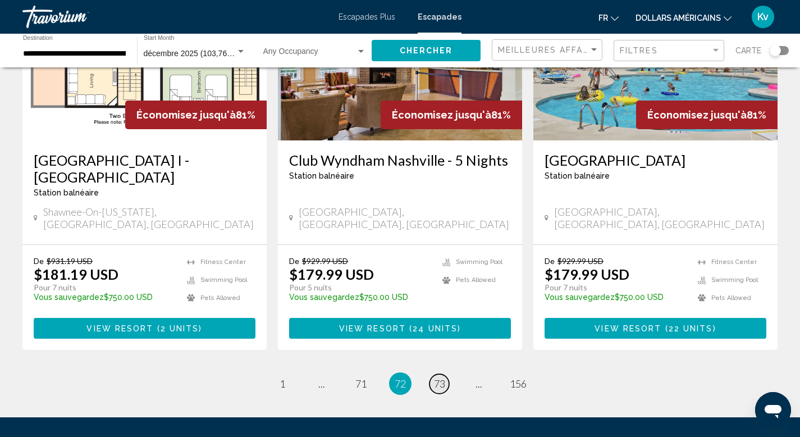
click at [442, 377] on span "73" at bounding box center [439, 383] width 11 height 12
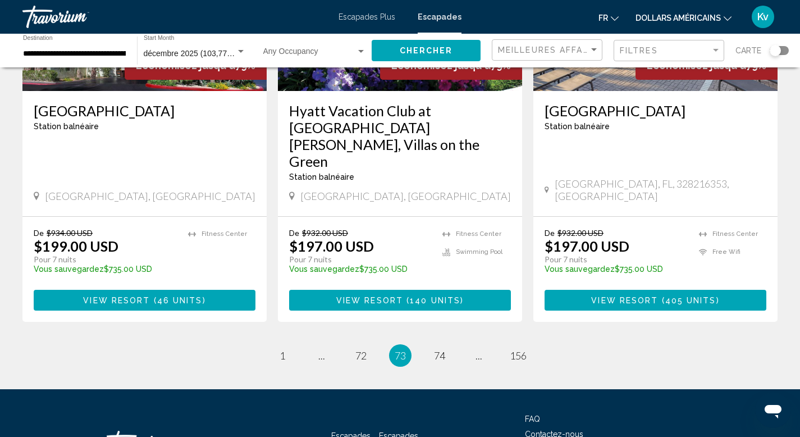
scroll to position [1414, 0]
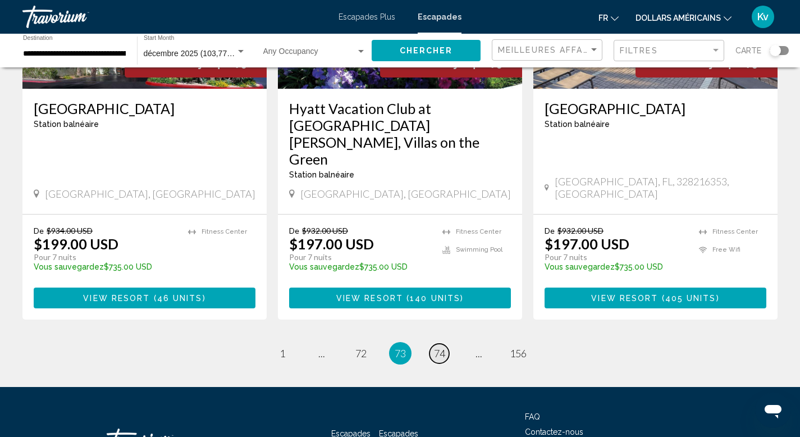
click at [442, 347] on span "74" at bounding box center [439, 353] width 11 height 12
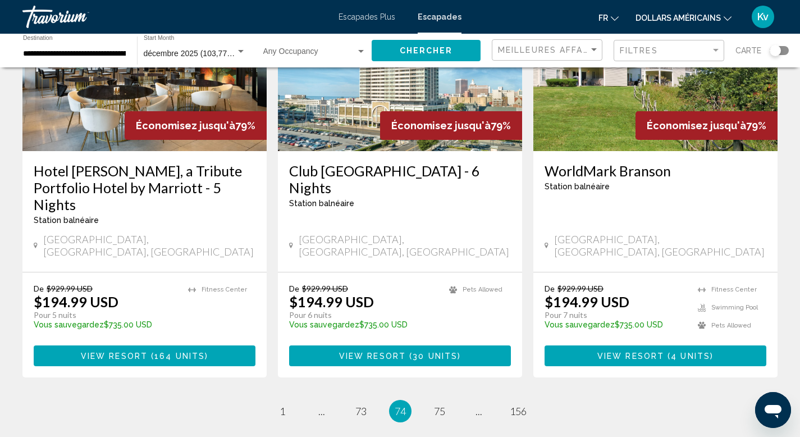
scroll to position [1369, 0]
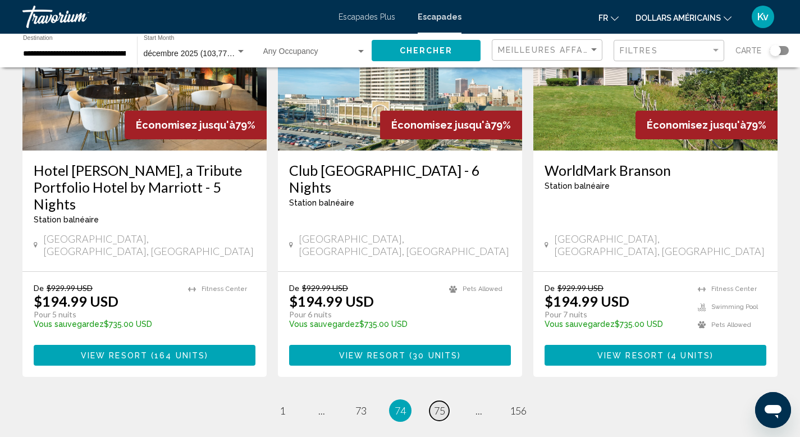
click at [438, 404] on span "75" at bounding box center [439, 410] width 11 height 12
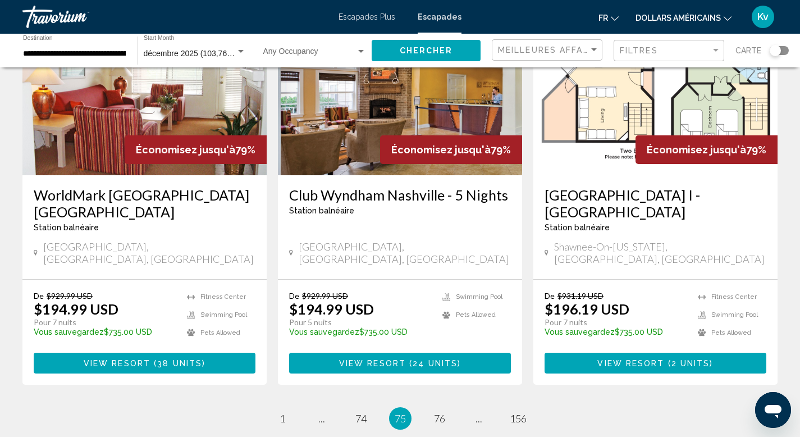
scroll to position [1392, 0]
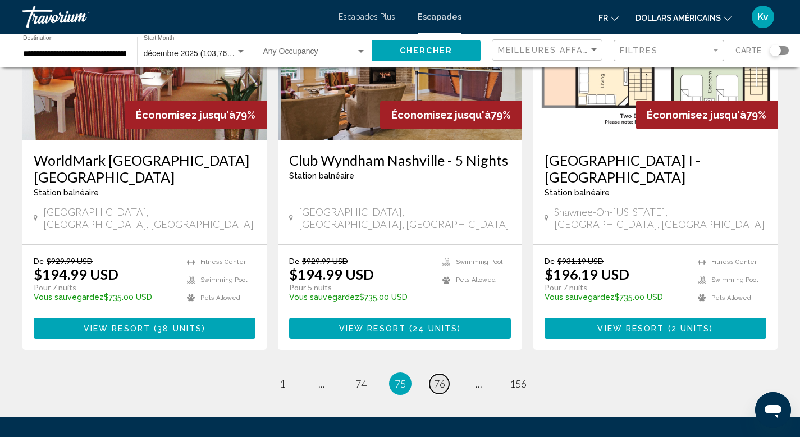
click at [439, 377] on span "76" at bounding box center [439, 383] width 11 height 12
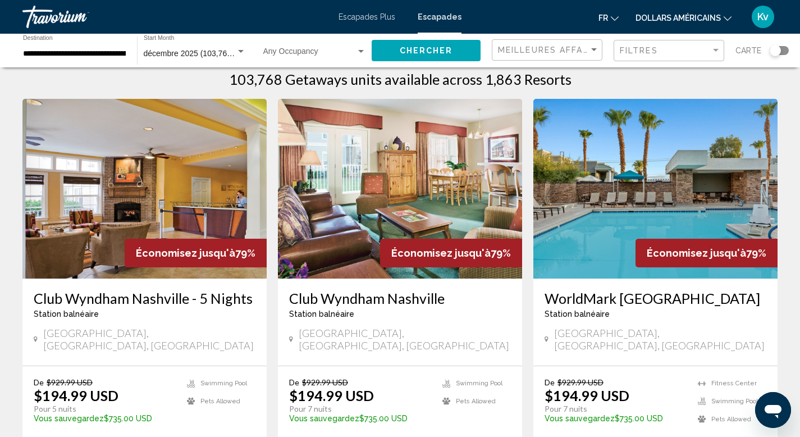
scroll to position [22, 0]
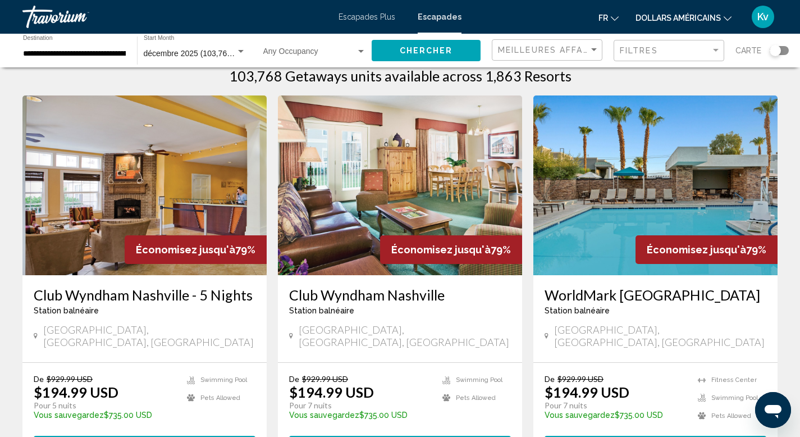
click at [608, 201] on img "Contenu principal" at bounding box center [655, 185] width 244 height 180
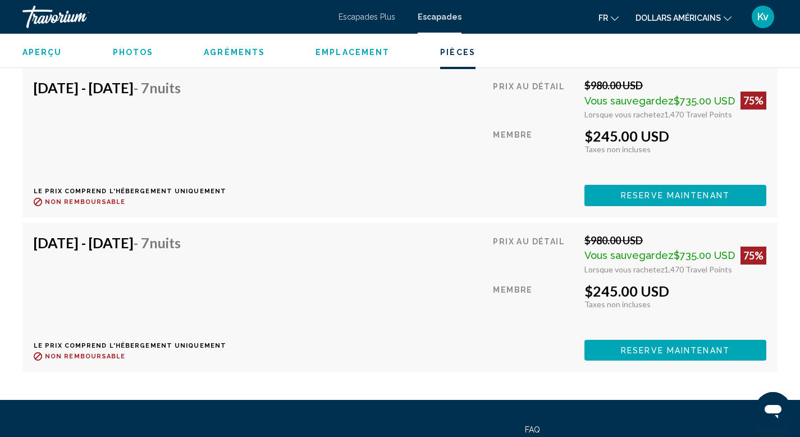
scroll to position [2492, 0]
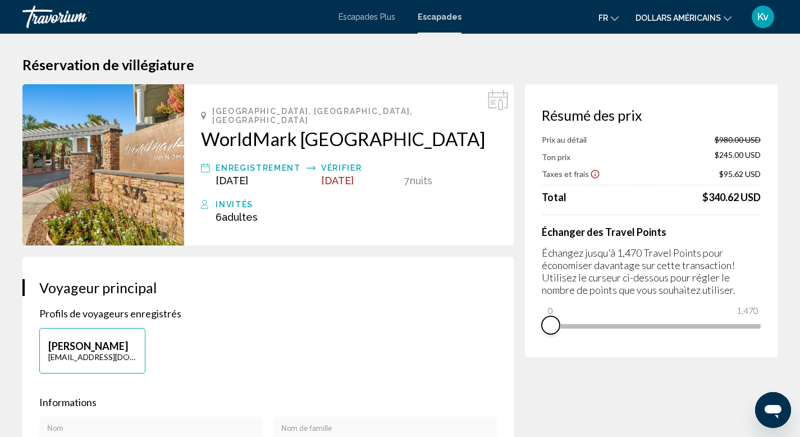
drag, startPoint x: 746, startPoint y: 337, endPoint x: 505, endPoint y: 341, distance: 240.8
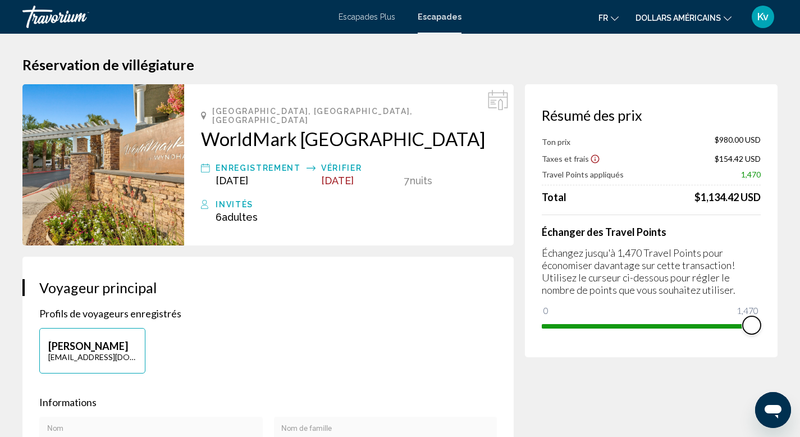
drag, startPoint x: 551, startPoint y: 310, endPoint x: 784, endPoint y: 320, distance: 233.1
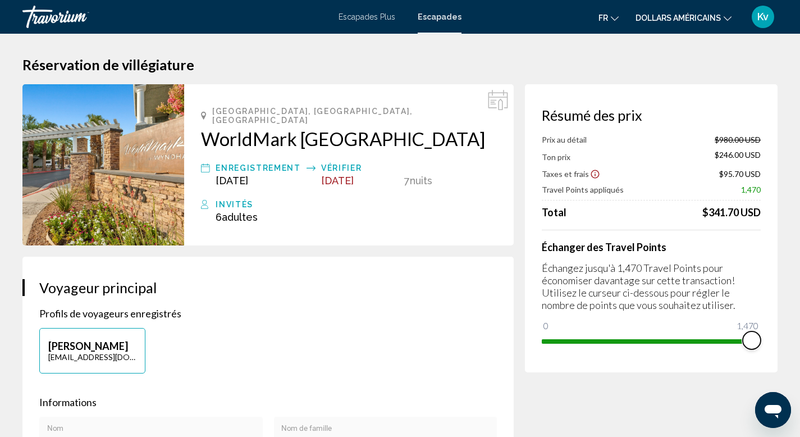
drag, startPoint x: 753, startPoint y: 338, endPoint x: 776, endPoint y: 337, distance: 23.1
click at [776, 337] on div "Résumé des prix Prix au détail $980.00 USD Ton prix $246.00 USD Taxes et frais …" at bounding box center [651, 228] width 253 height 288
